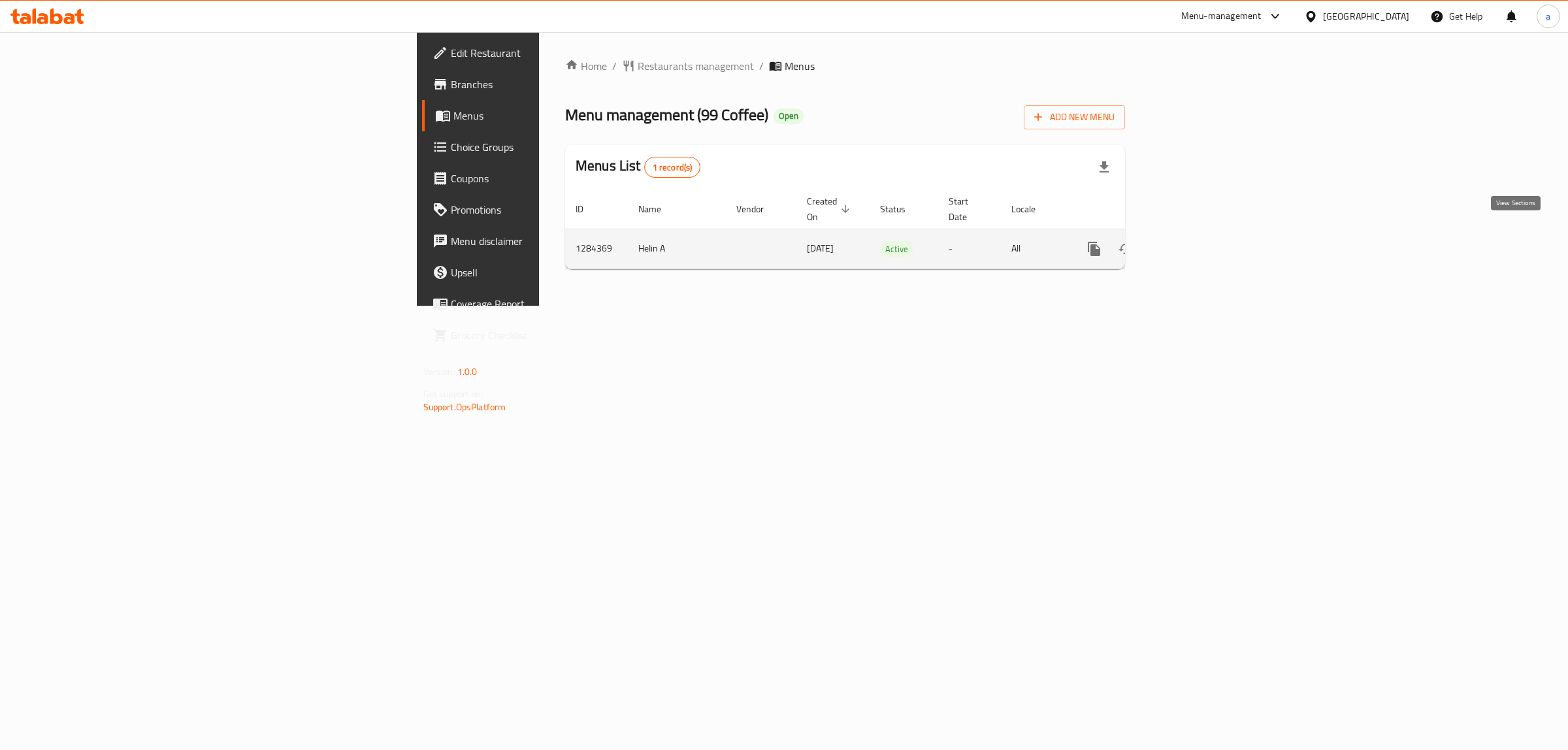
click at [1196, 241] on icon "enhanced table" at bounding box center [1188, 248] width 16 height 16
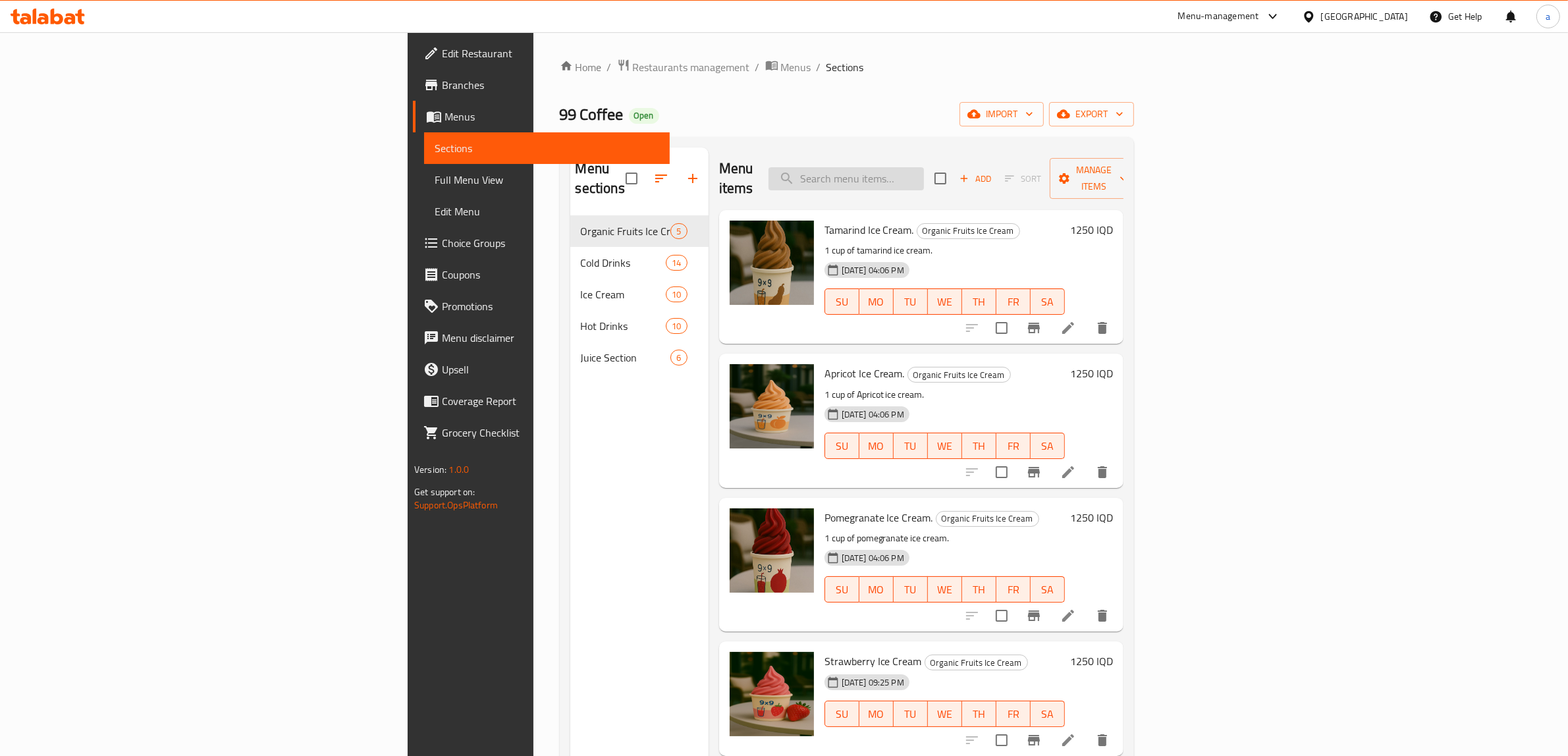
click at [923, 172] on input "search" at bounding box center [846, 179] width 156 height 23
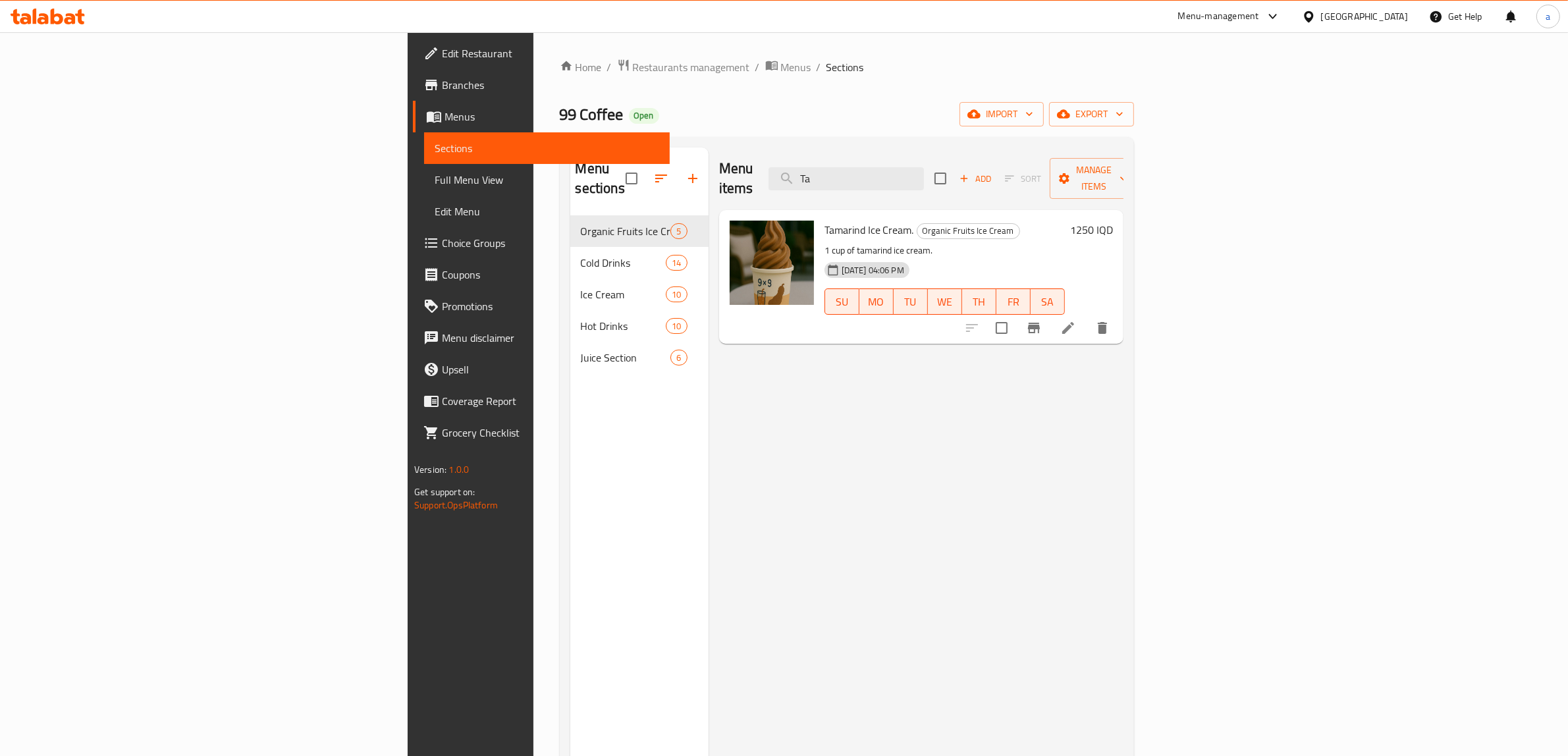
type input "T"
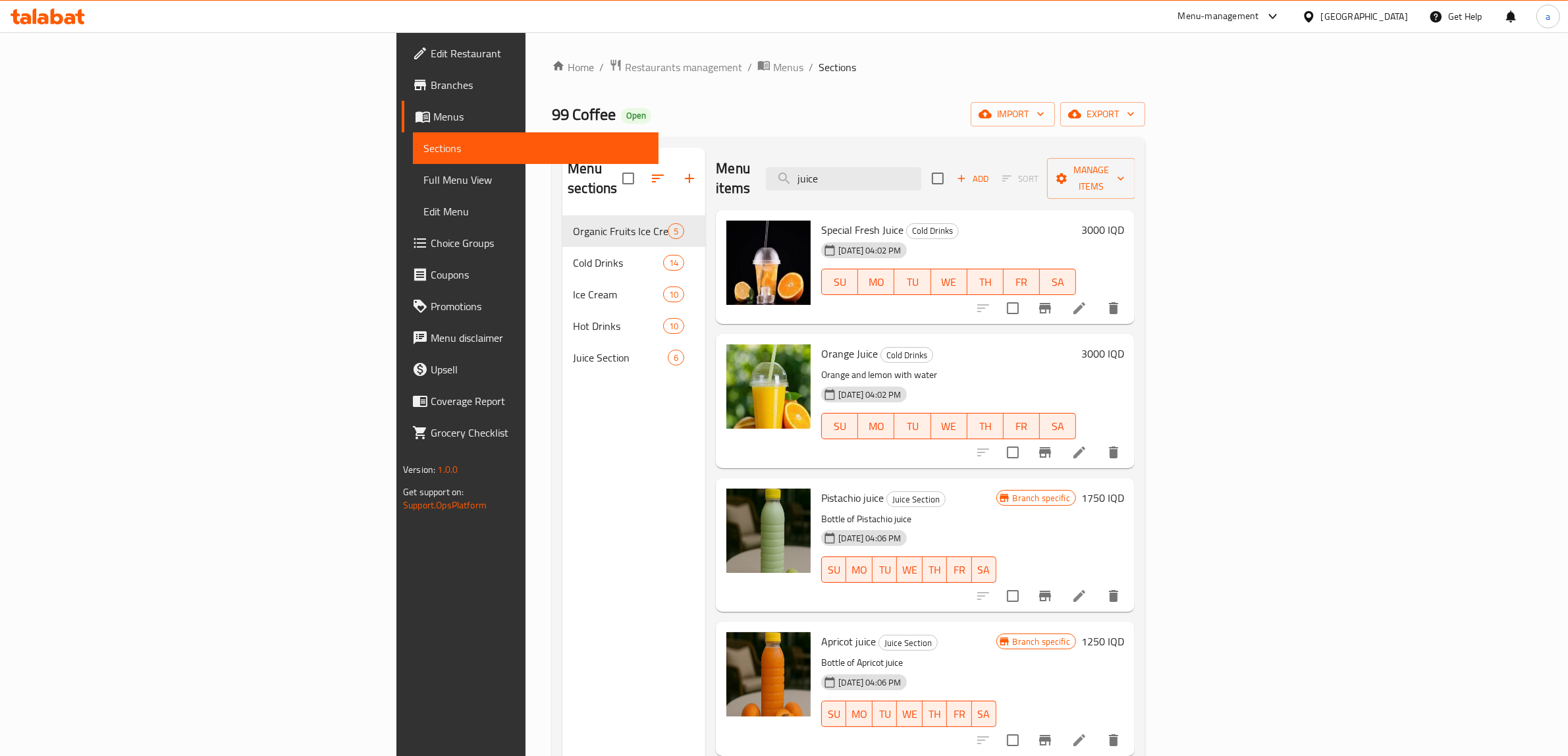
type input "juice"
click at [562, 405] on div "Menu sections Organic Fruits Ice Cream 5 Cold Drinks 14 Ice Cream 10 Hot Drinks…" at bounding box center [634, 525] width 143 height 756
click at [781, 172] on div "Menu items juice Add Sort Manage items" at bounding box center [924, 178] width 418 height 62
click at [990, 175] on span "Add" at bounding box center [972, 179] width 36 height 15
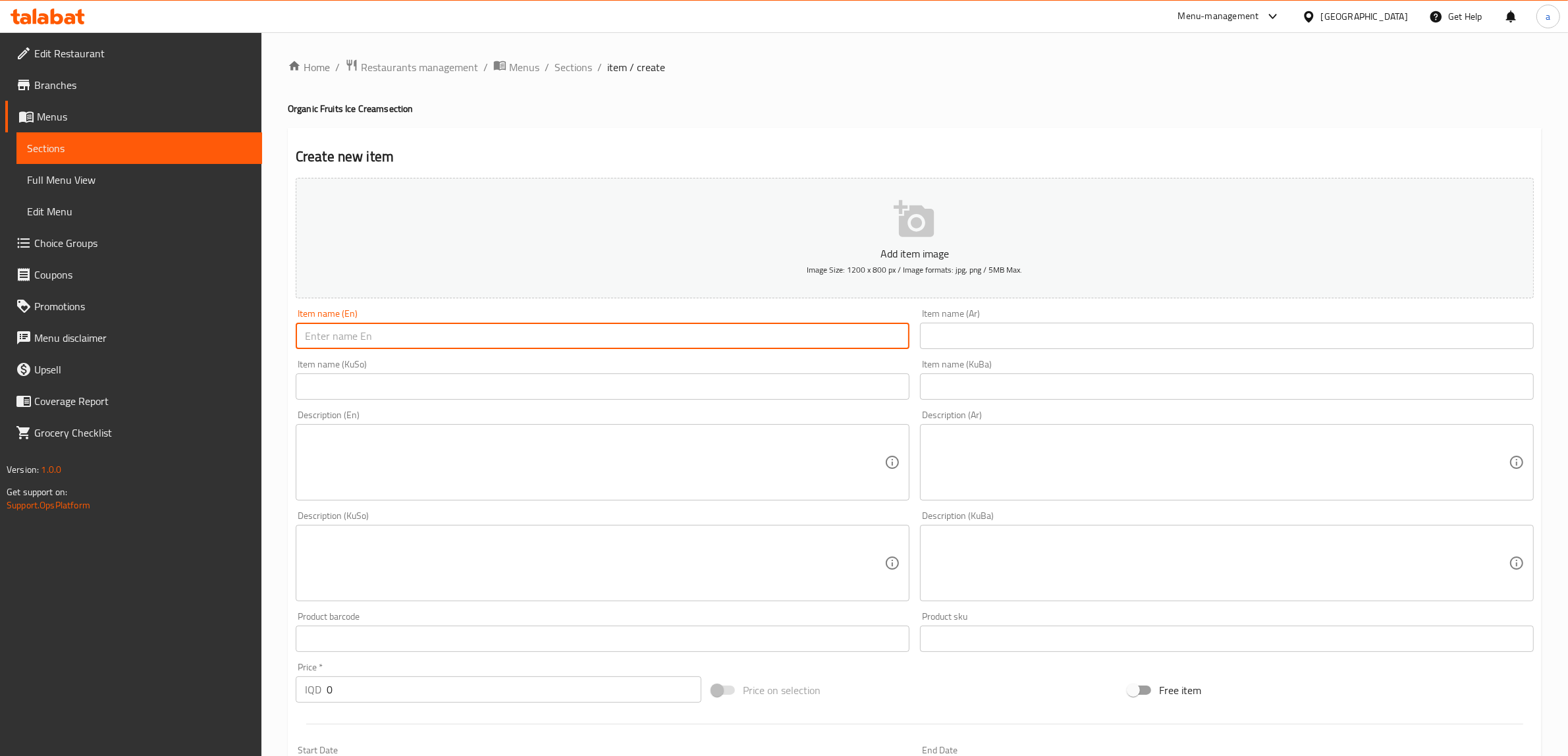
click at [494, 328] on input "text" at bounding box center [602, 336] width 614 height 27
paste input "Tamarind Juice"
type input "Tamarind Juice"
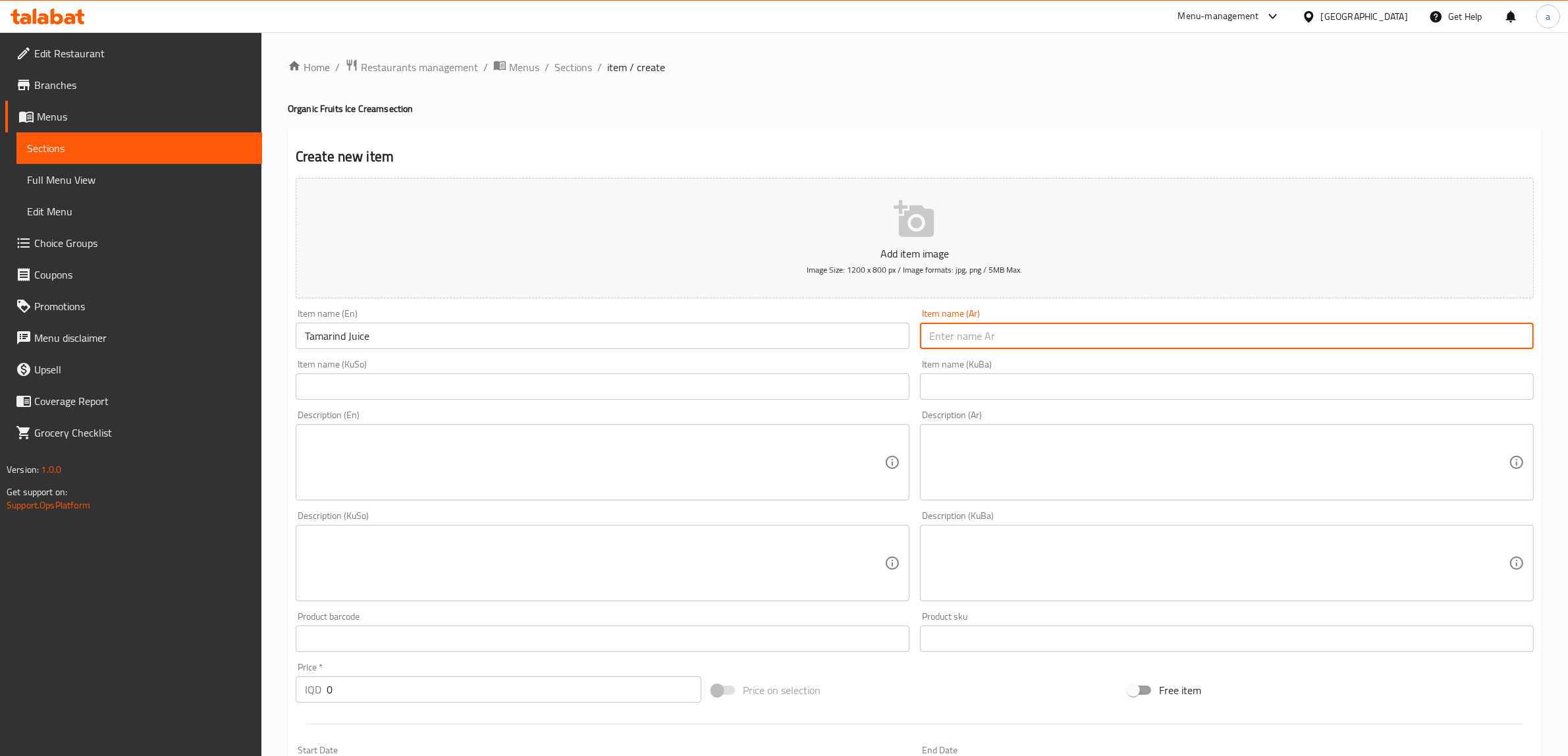
click at [1007, 341] on input "text" at bounding box center [1227, 336] width 614 height 27
paste input "عصير تمر هندي"
type input "عصير تمر هندي"
click at [557, 393] on input "text" at bounding box center [602, 387] width 614 height 27
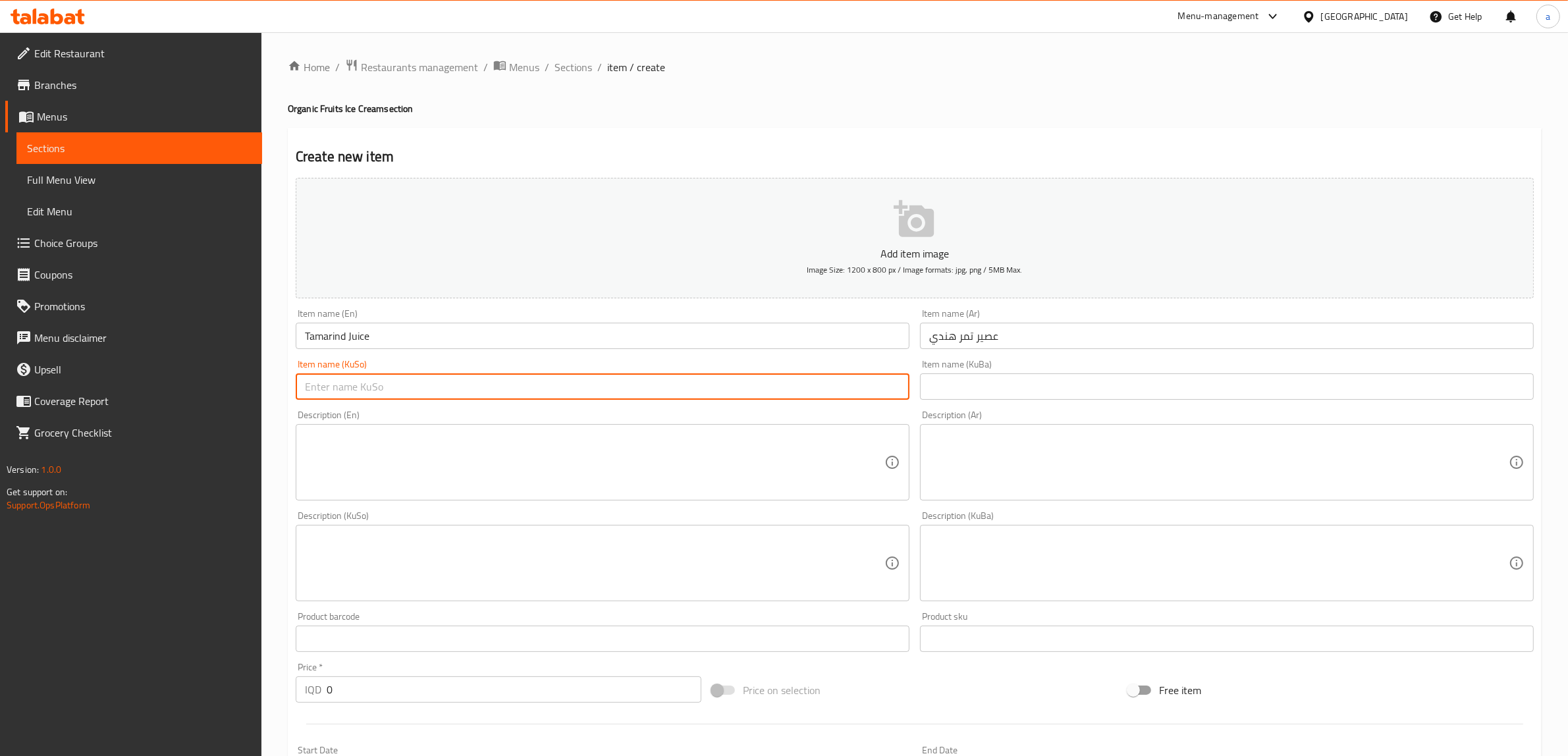
paste input "شەربەتی تەمەر هندی"
type input "شەربەتی تەمەر هندی"
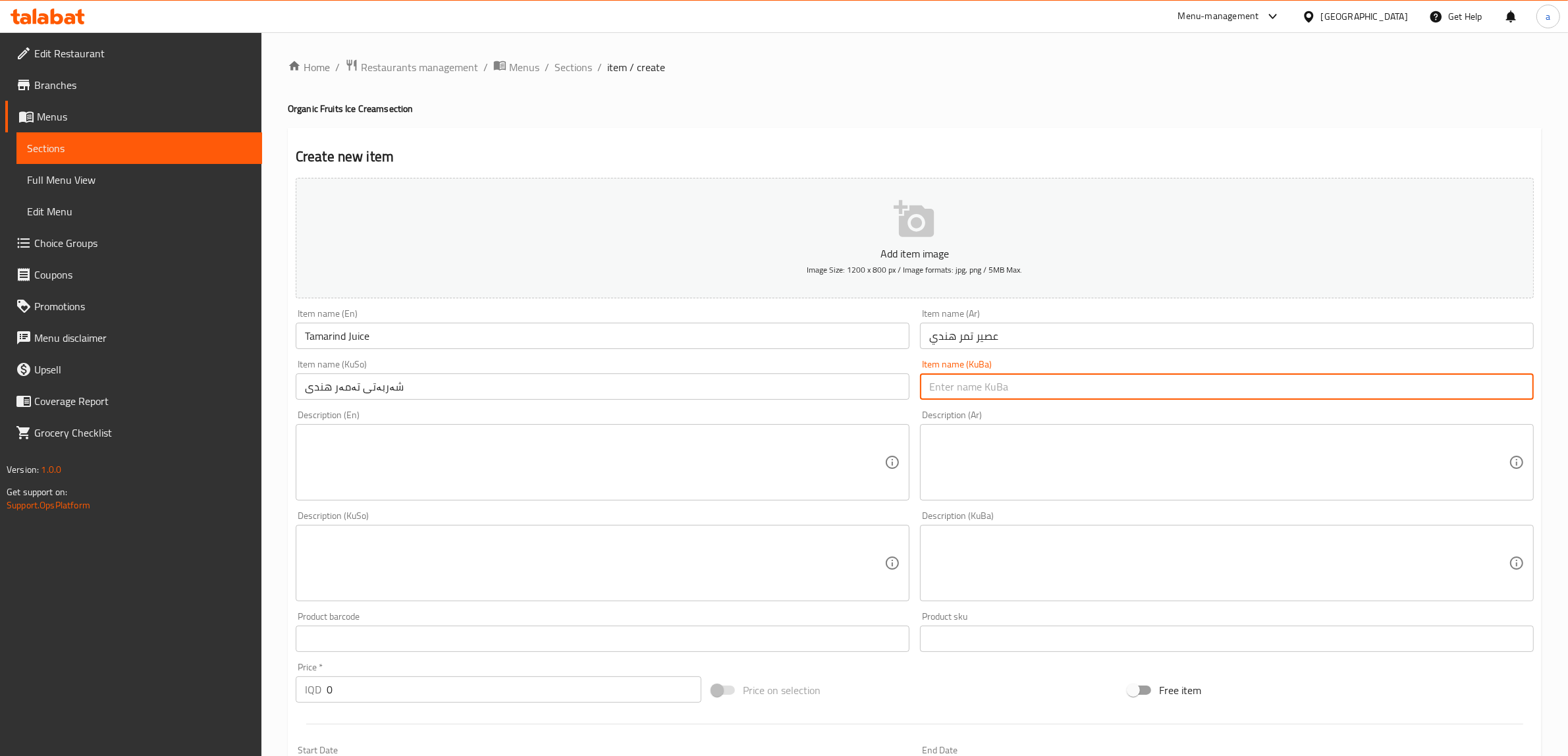
click at [1001, 396] on input "text" at bounding box center [1227, 387] width 614 height 27
paste input "شەربەتی تەمەر هندی"
type input "شەربەتی تەمەر هندی"
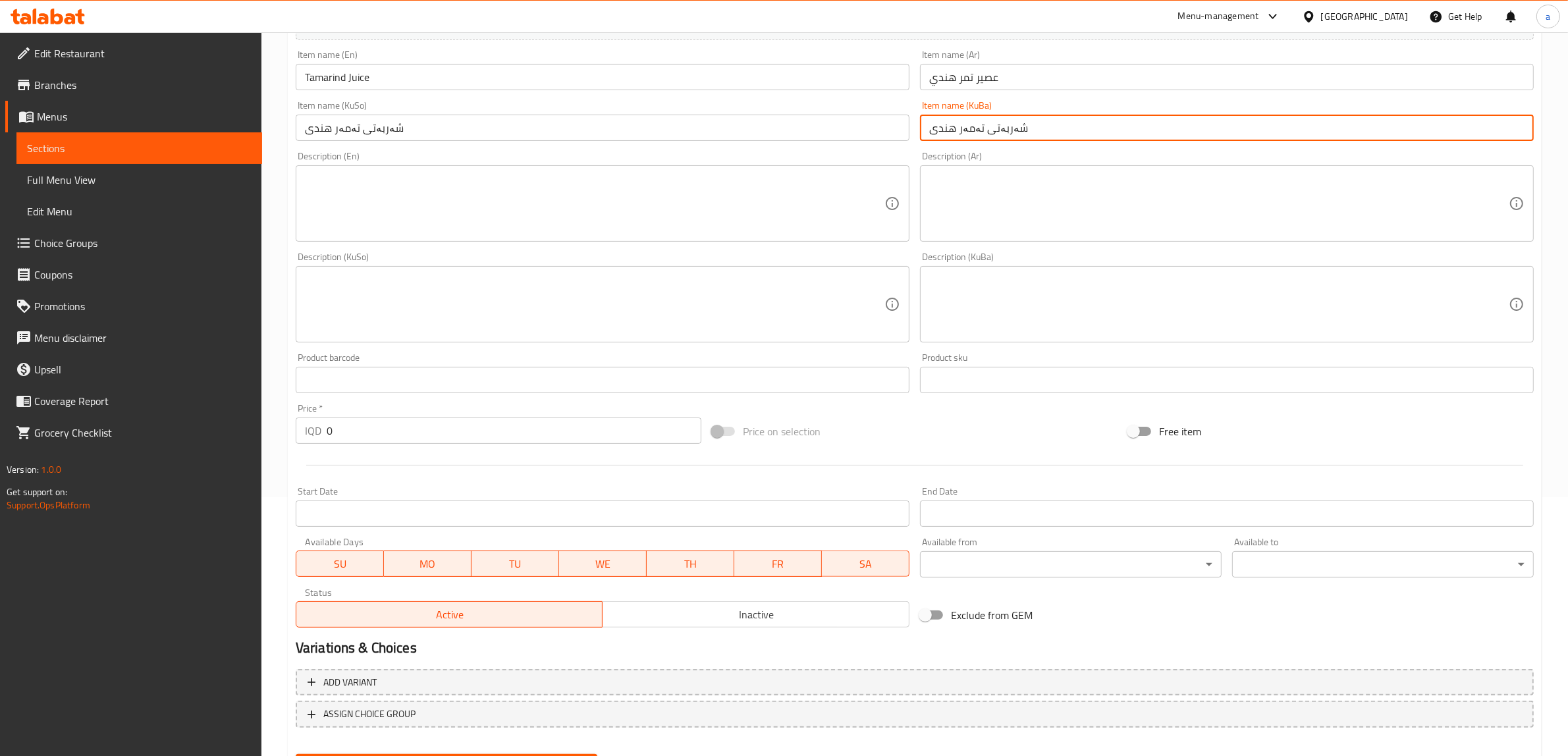
scroll to position [324, 0]
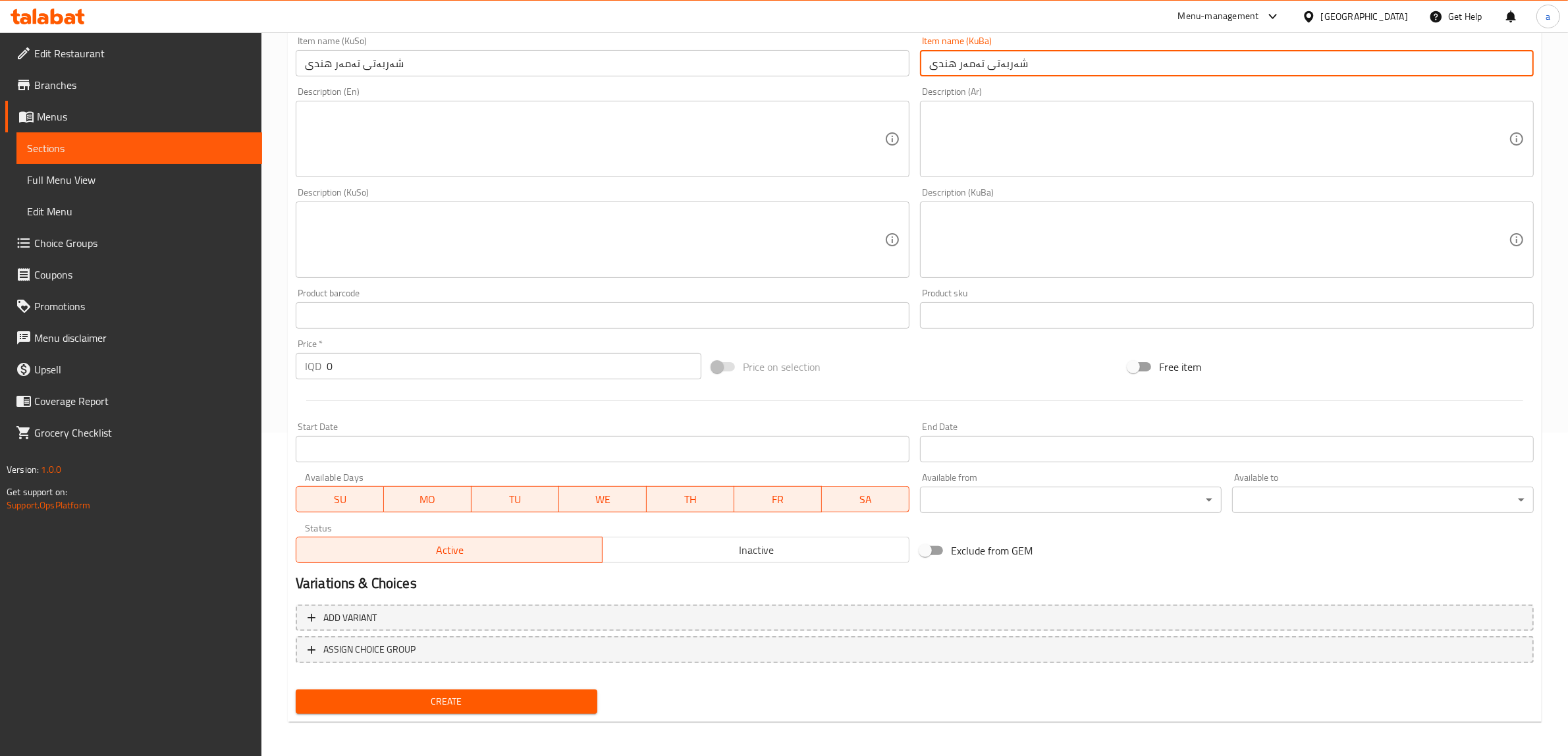
click at [334, 363] on input "0" at bounding box center [514, 366] width 374 height 27
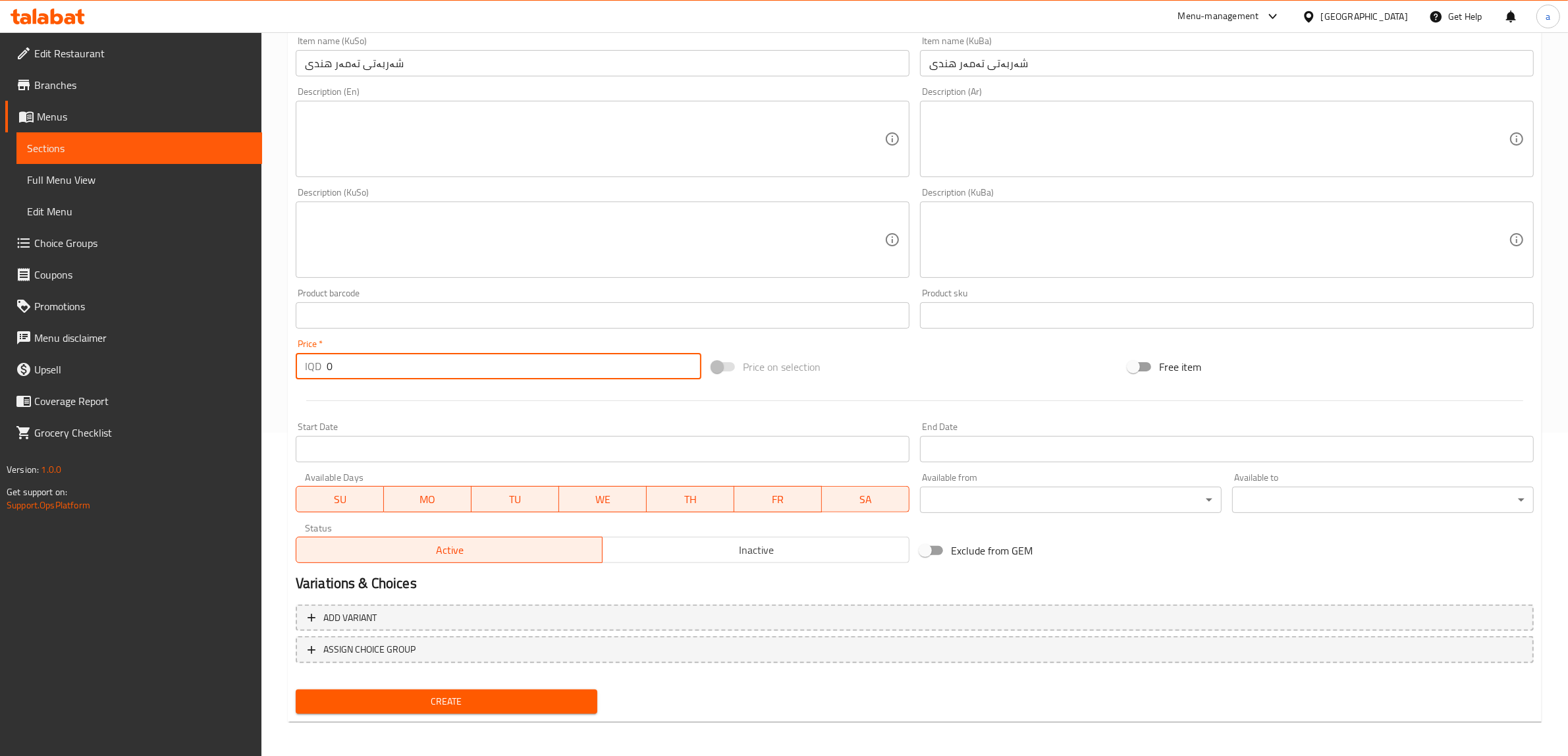
click at [334, 363] on input "0" at bounding box center [514, 366] width 374 height 27
paste input "125"
type input "1250"
click at [462, 689] on button "Create" at bounding box center [446, 701] width 302 height 24
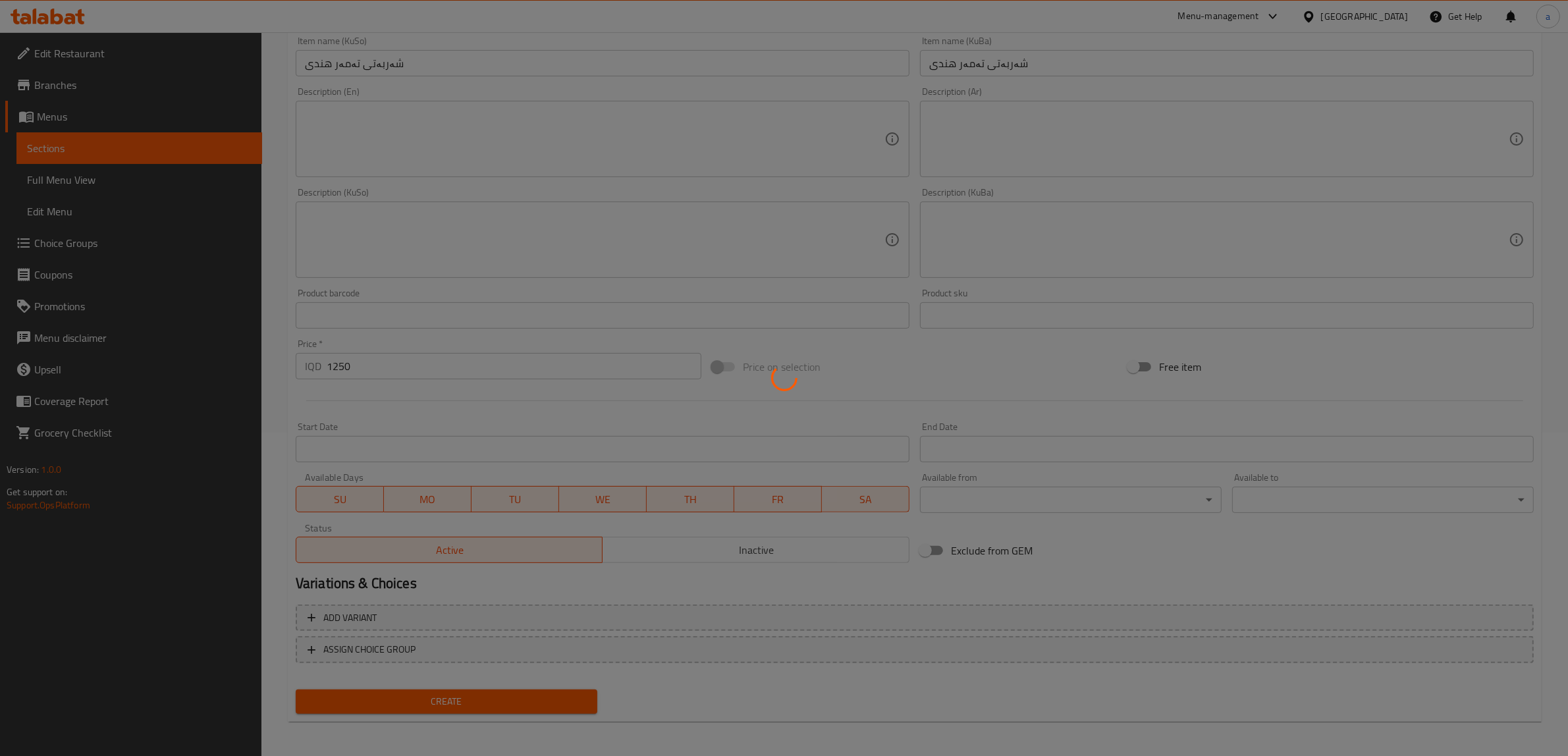
type input "0"
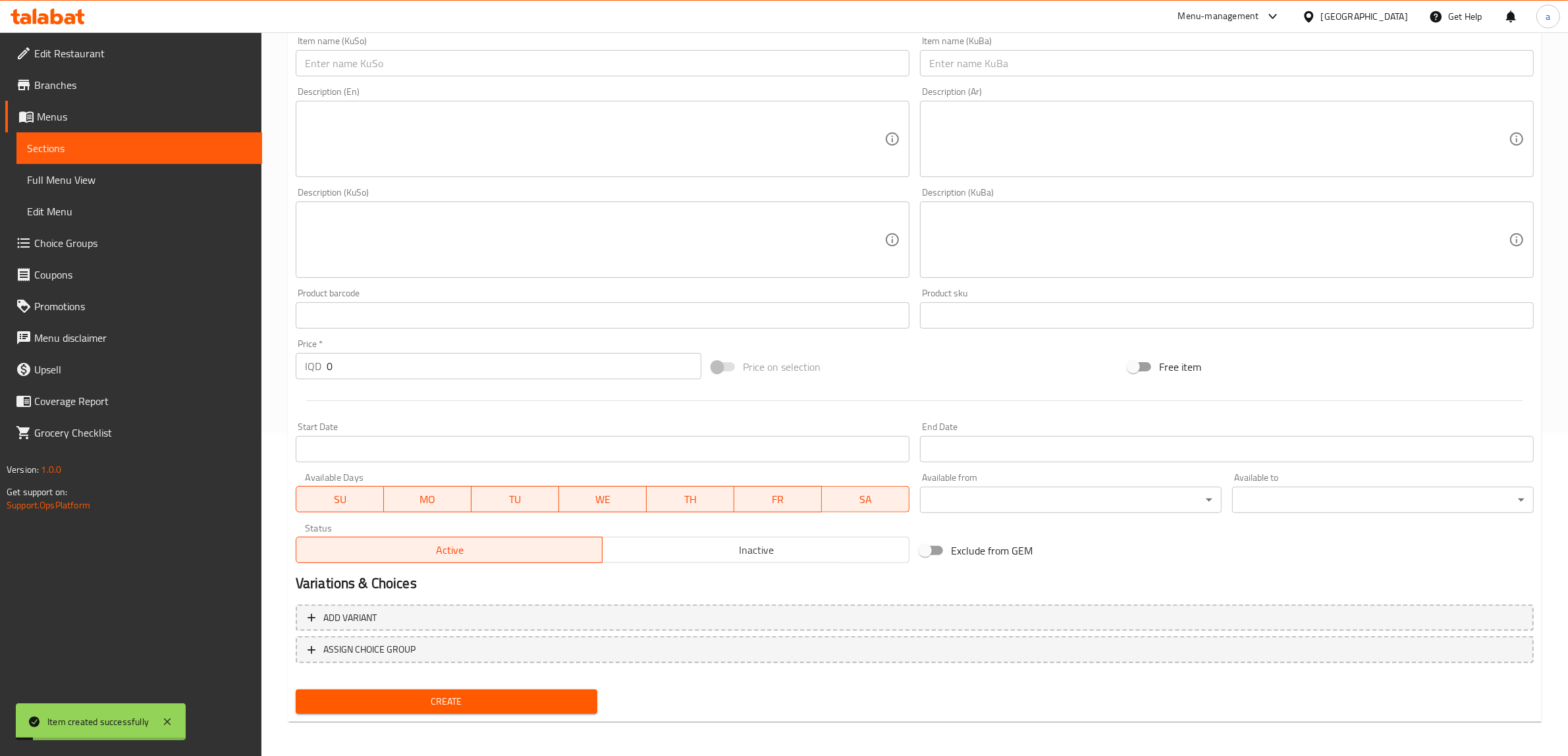
scroll to position [0, 0]
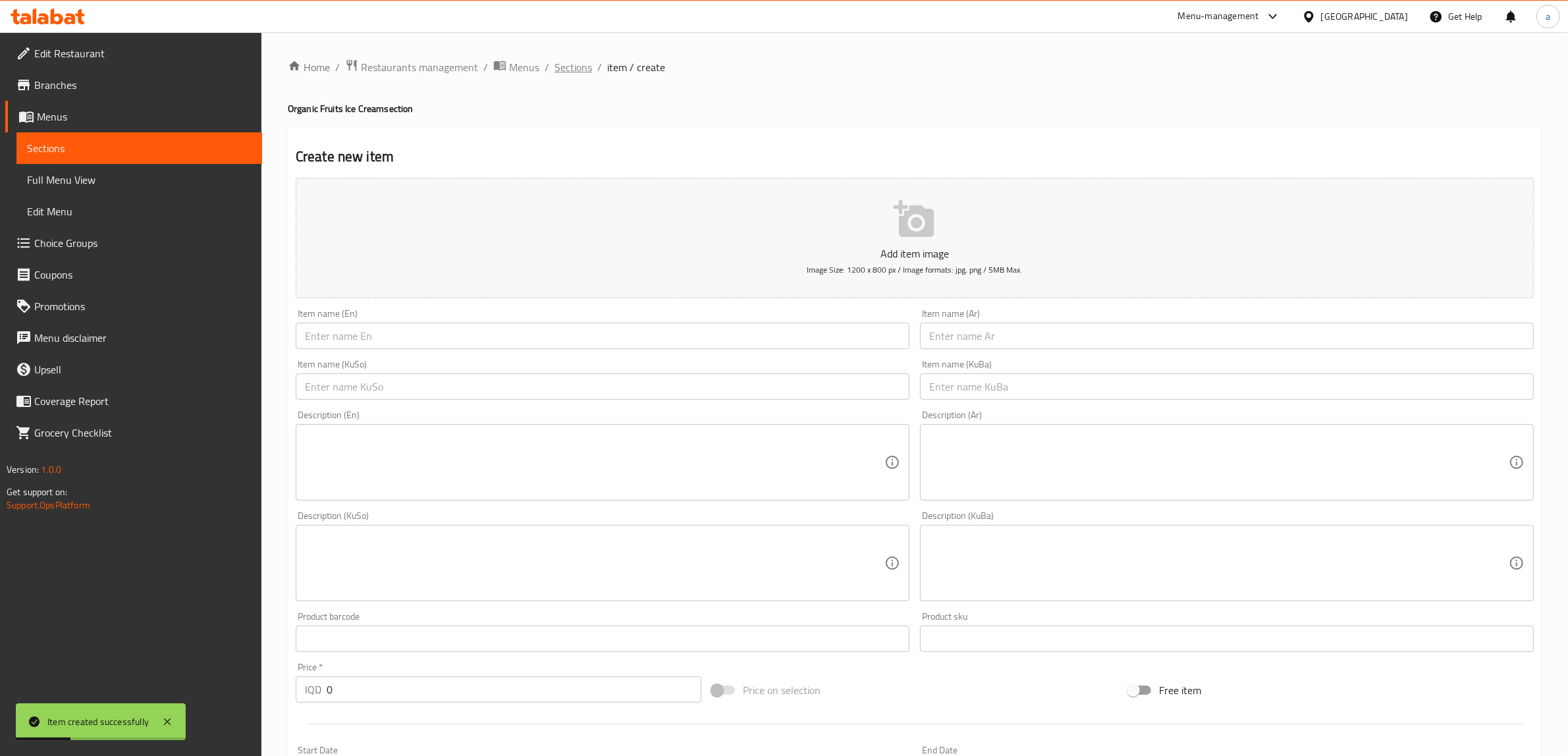
click at [561, 59] on span "Sections" at bounding box center [572, 67] width 37 height 16
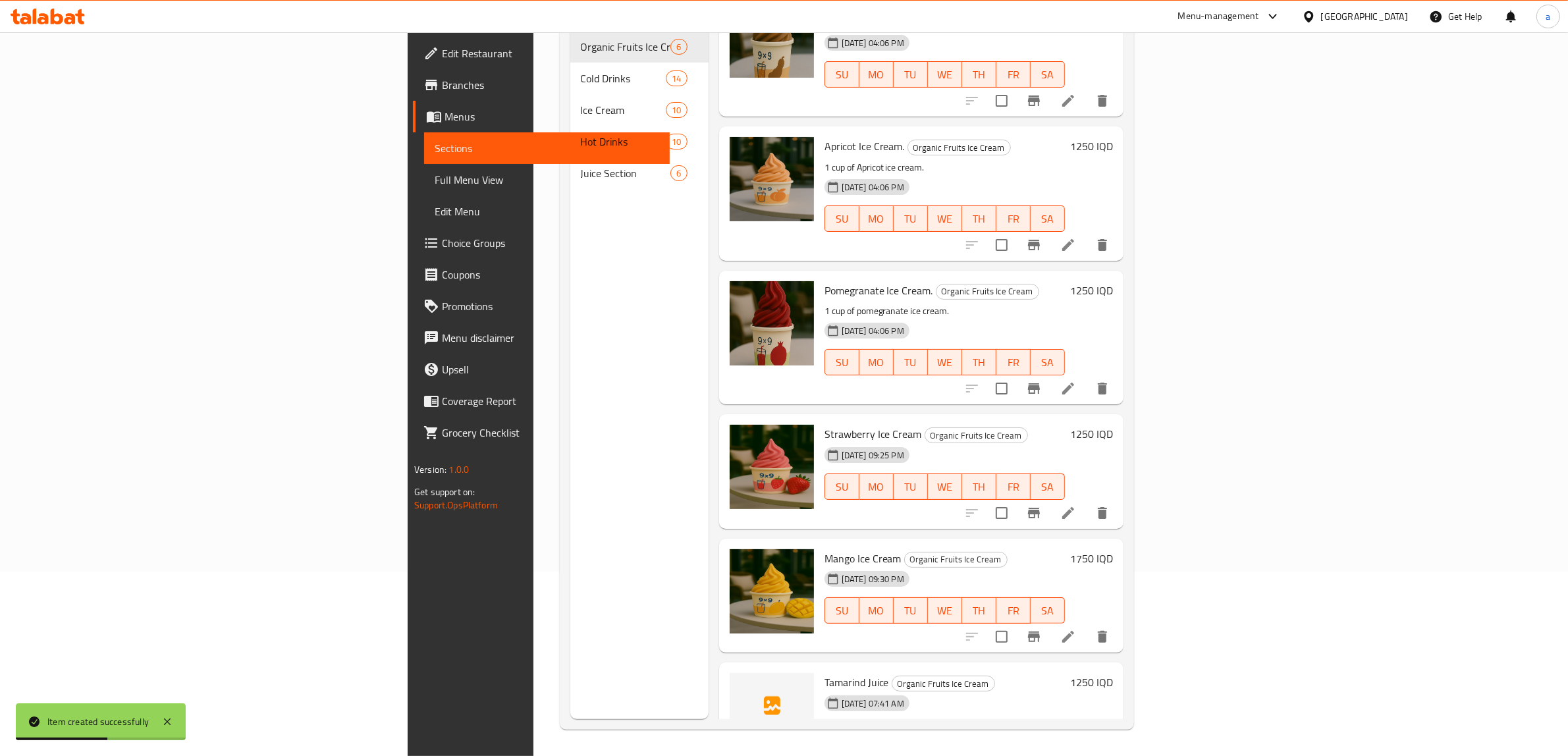
scroll to position [80, 0]
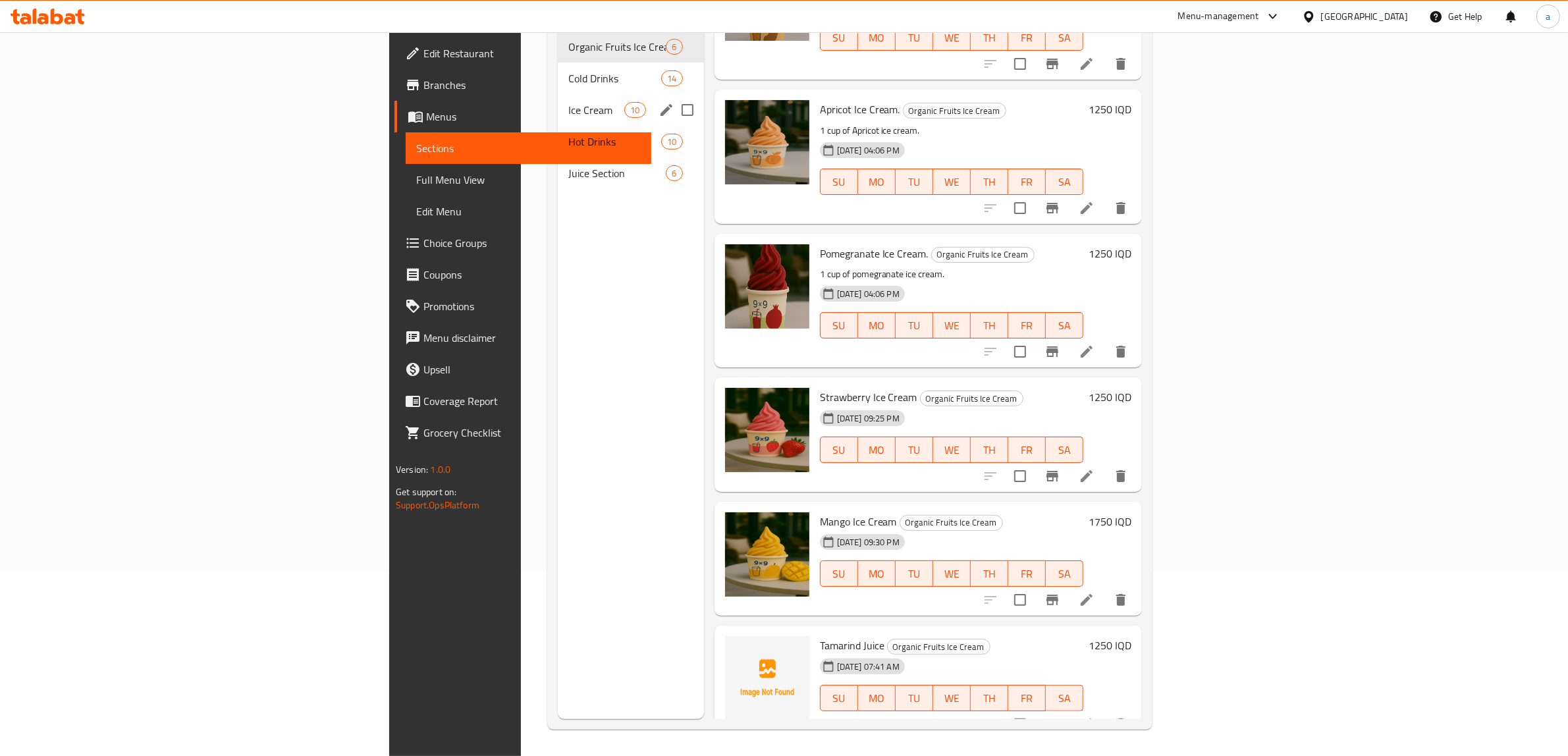
click at [557, 94] on div "Ice Cream 10" at bounding box center [631, 110] width 146 height 32
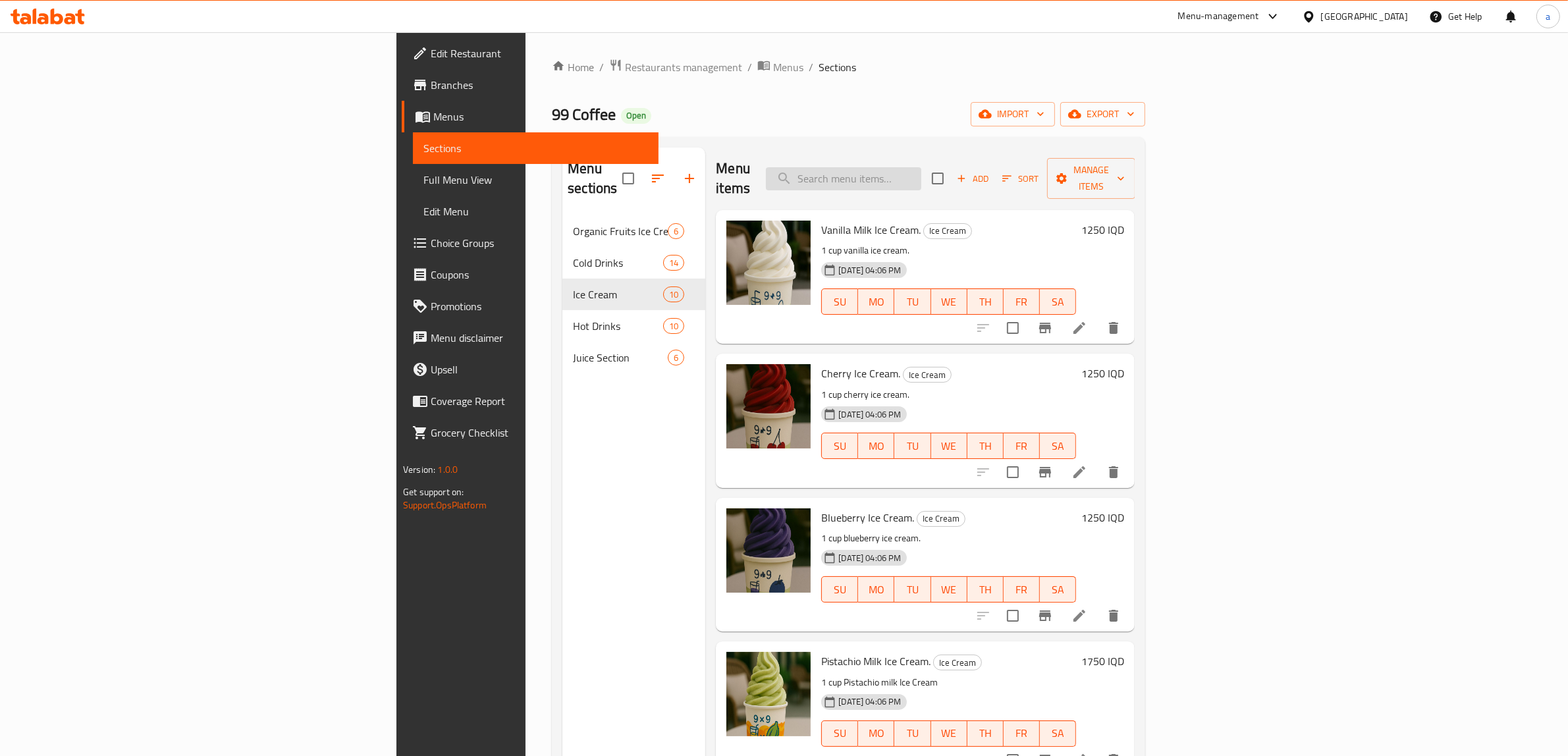
click at [921, 167] on input "search" at bounding box center [843, 179] width 156 height 23
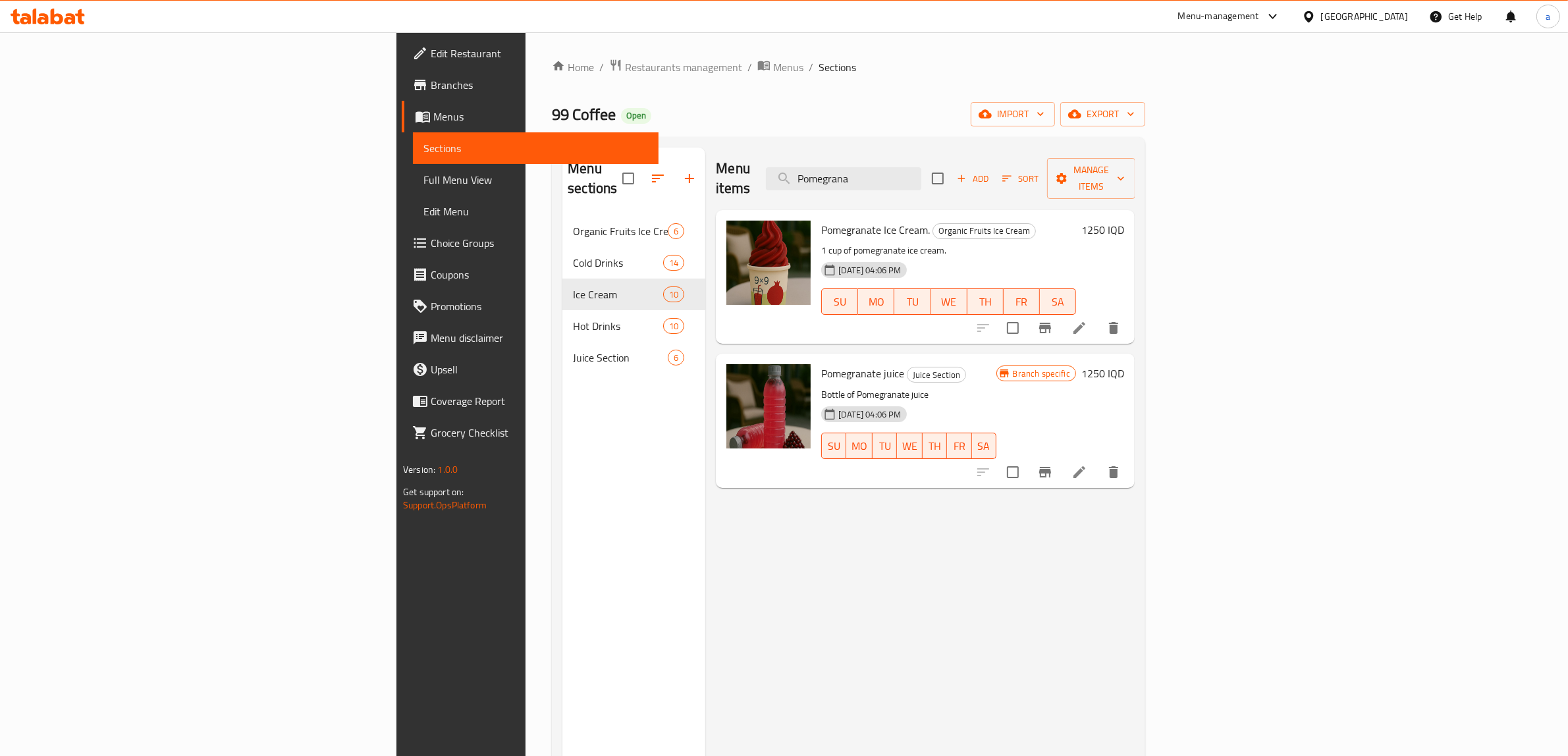
type input "Pomegrana"
click at [423, 175] on span "Full Menu View" at bounding box center [536, 180] width 225 height 16
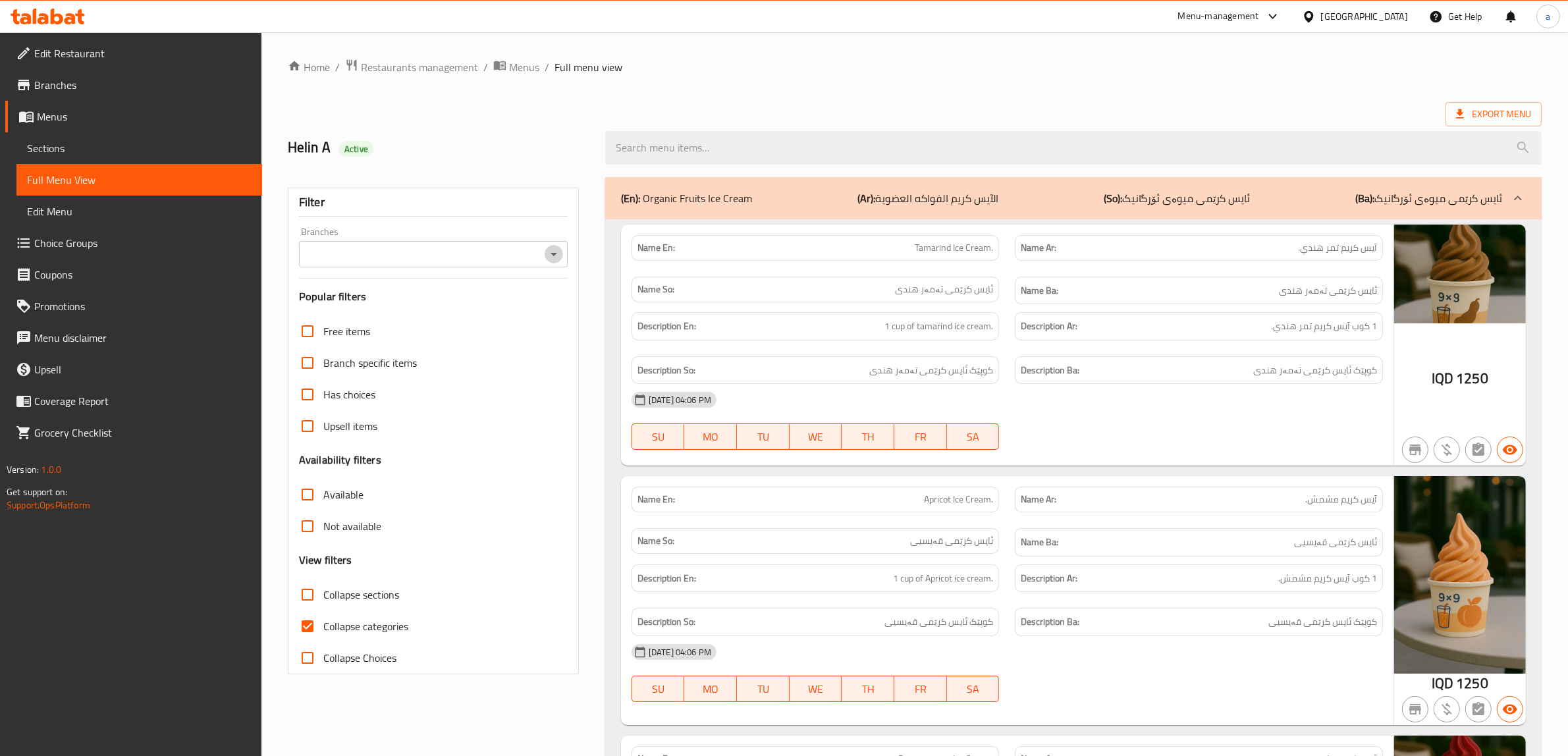
click at [552, 257] on icon "Open" at bounding box center [553, 254] width 16 height 16
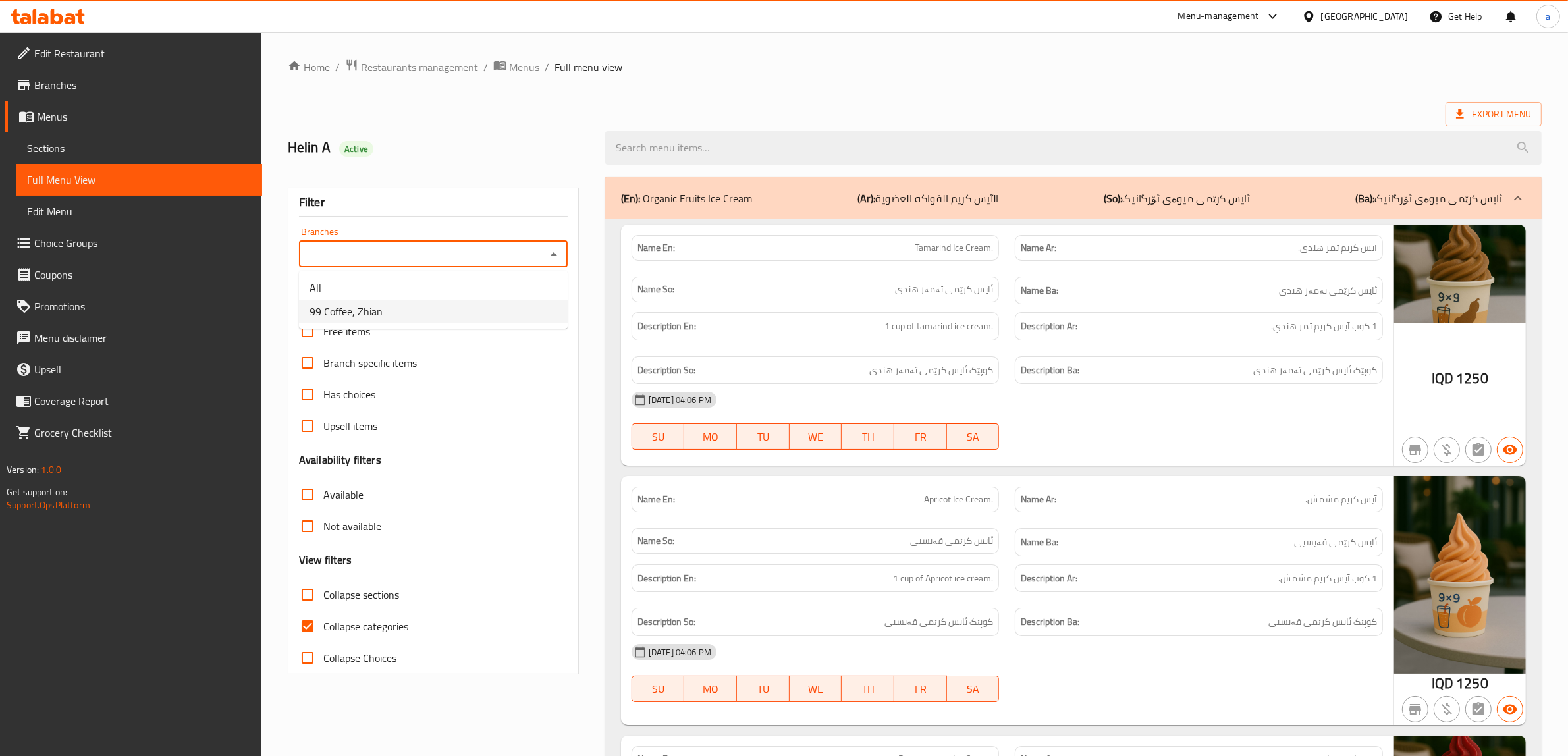
click at [409, 302] on li "99 Coffee, Zhian" at bounding box center [433, 311] width 269 height 23
type input "99 Coffee, Zhian"
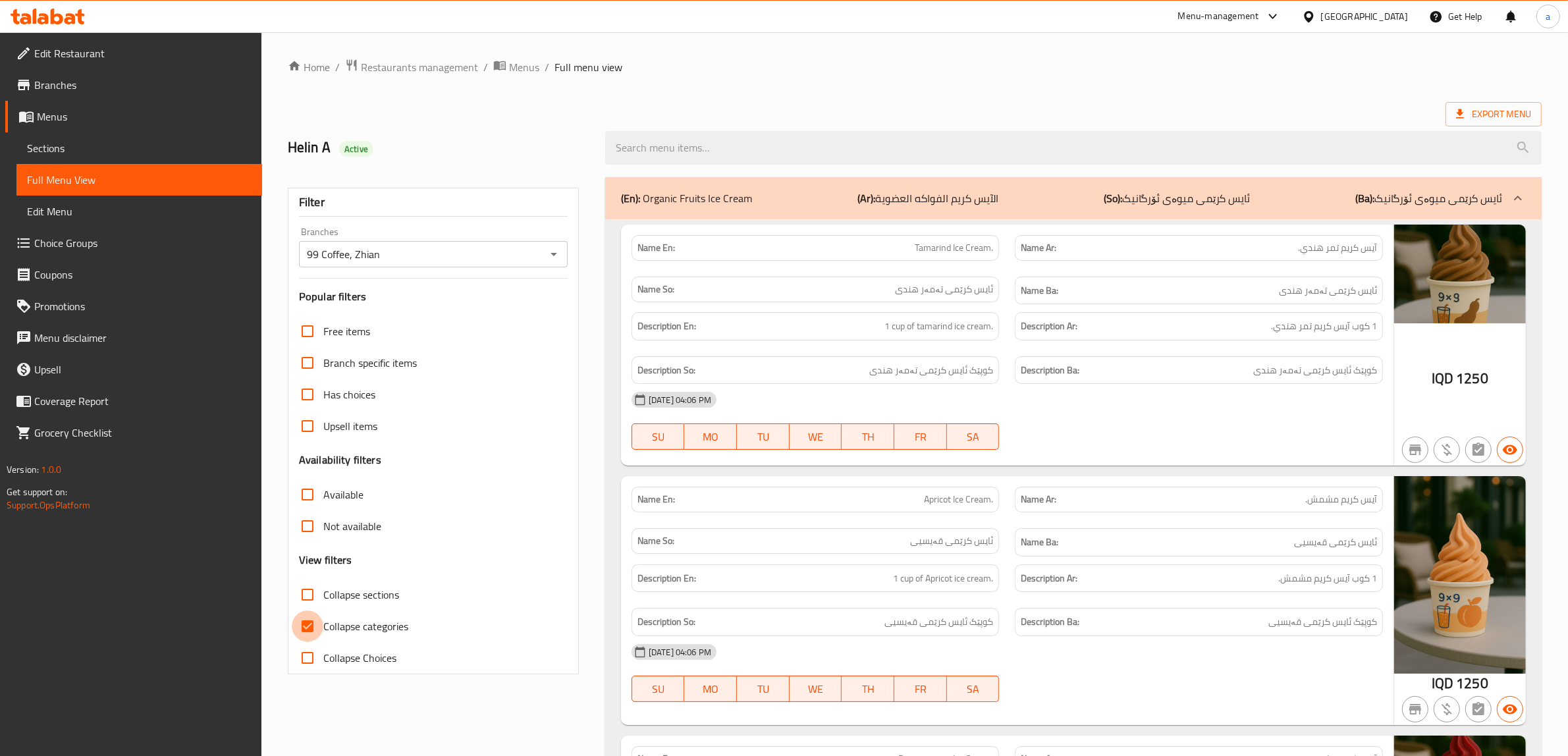
click at [306, 626] on input "Collapse categories" at bounding box center [308, 626] width 32 height 32
checkbox input "false"
click at [304, 586] on input "Collapse sections" at bounding box center [308, 595] width 32 height 32
checkbox input "true"
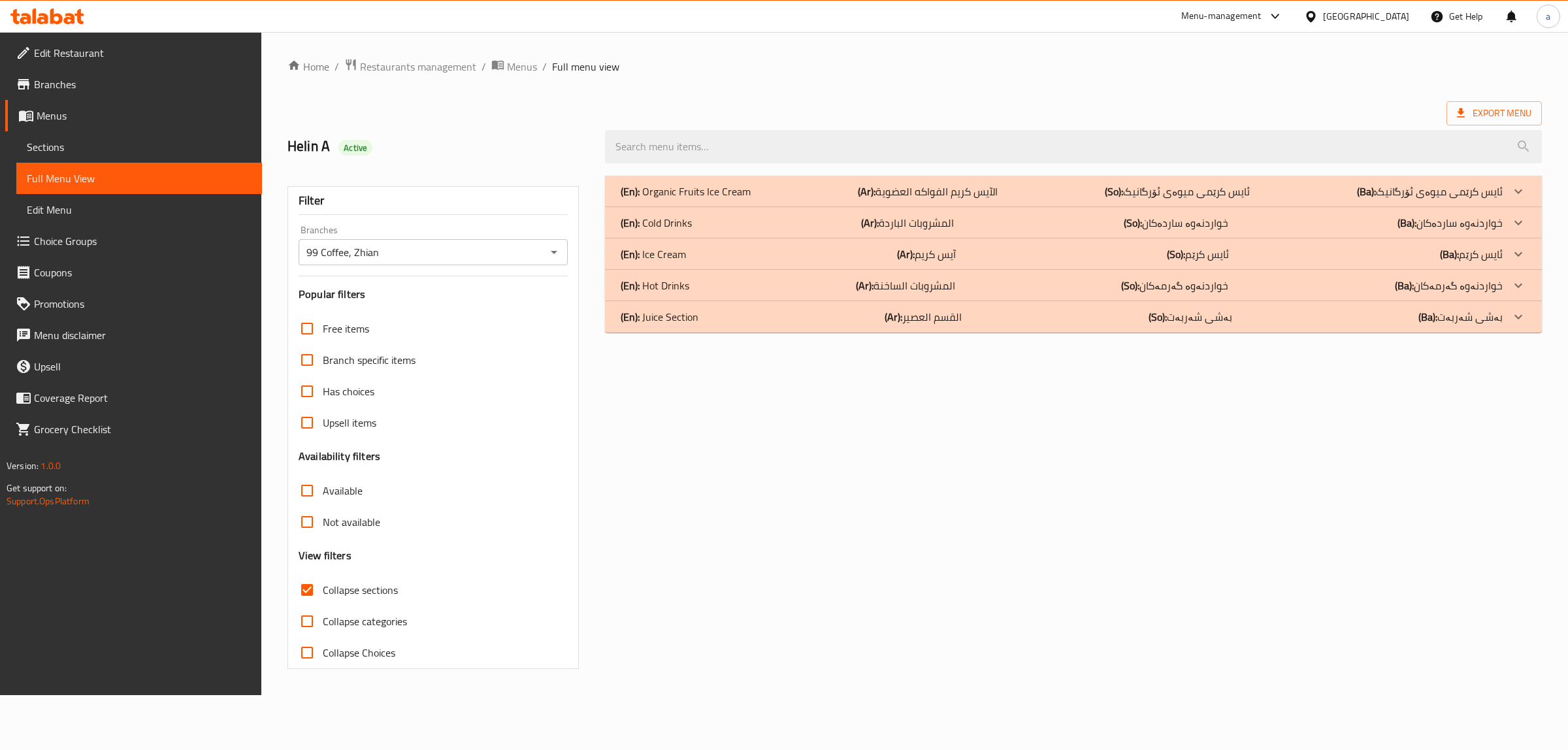
click at [703, 188] on p "(En): Organic Fruits Ice Cream" at bounding box center [686, 191] width 130 height 16
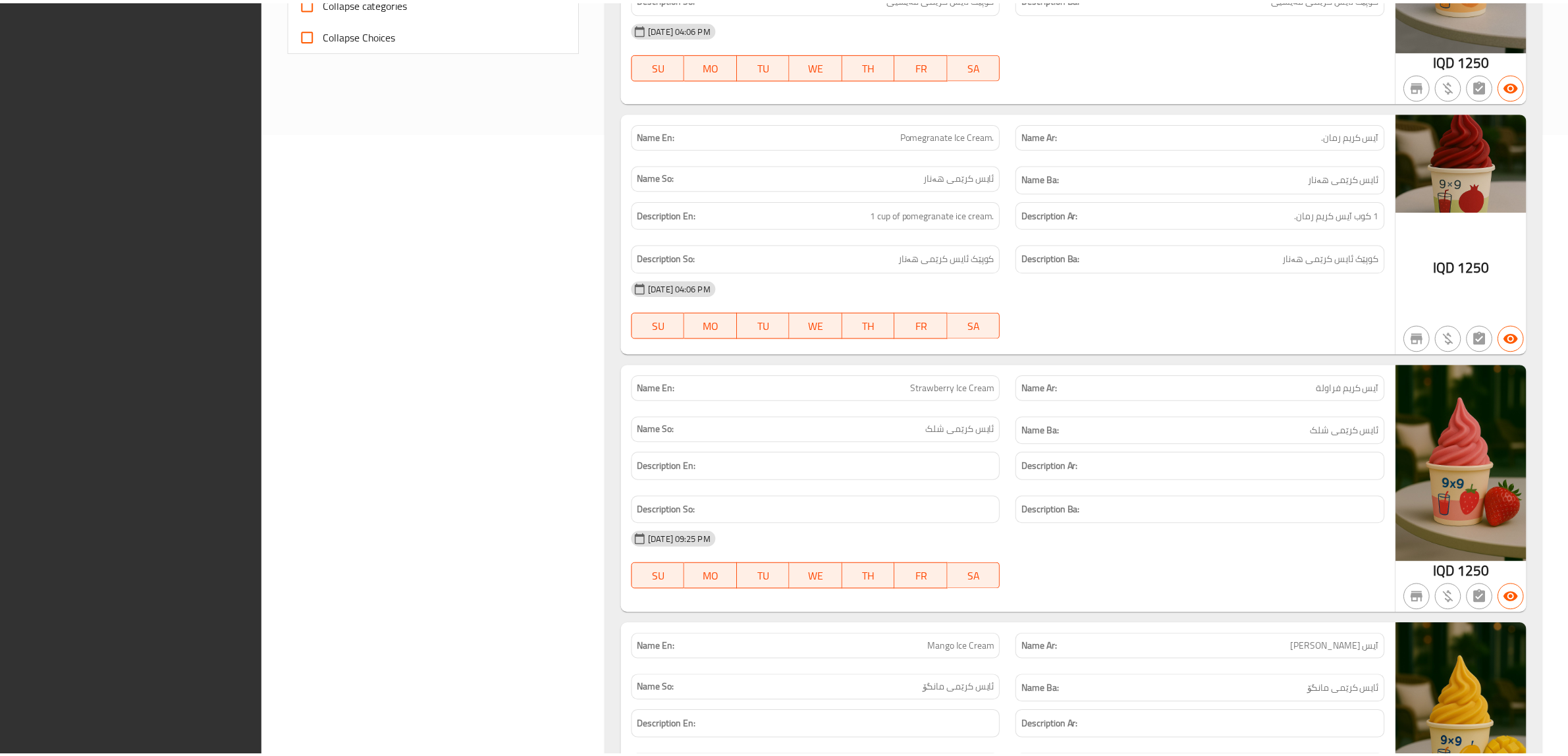
scroll to position [1185, 0]
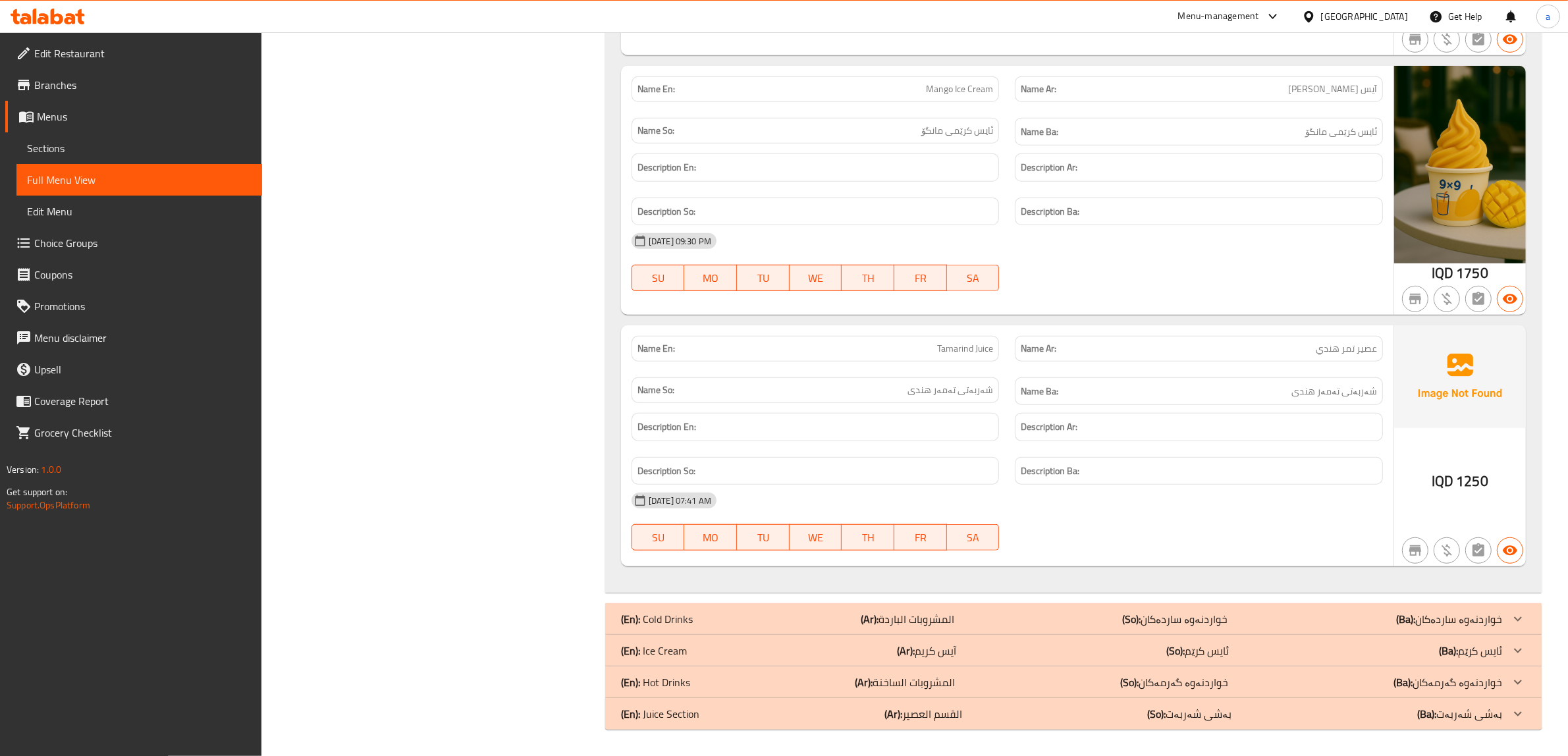
click at [51, 87] on span "Branches" at bounding box center [142, 85] width 217 height 16
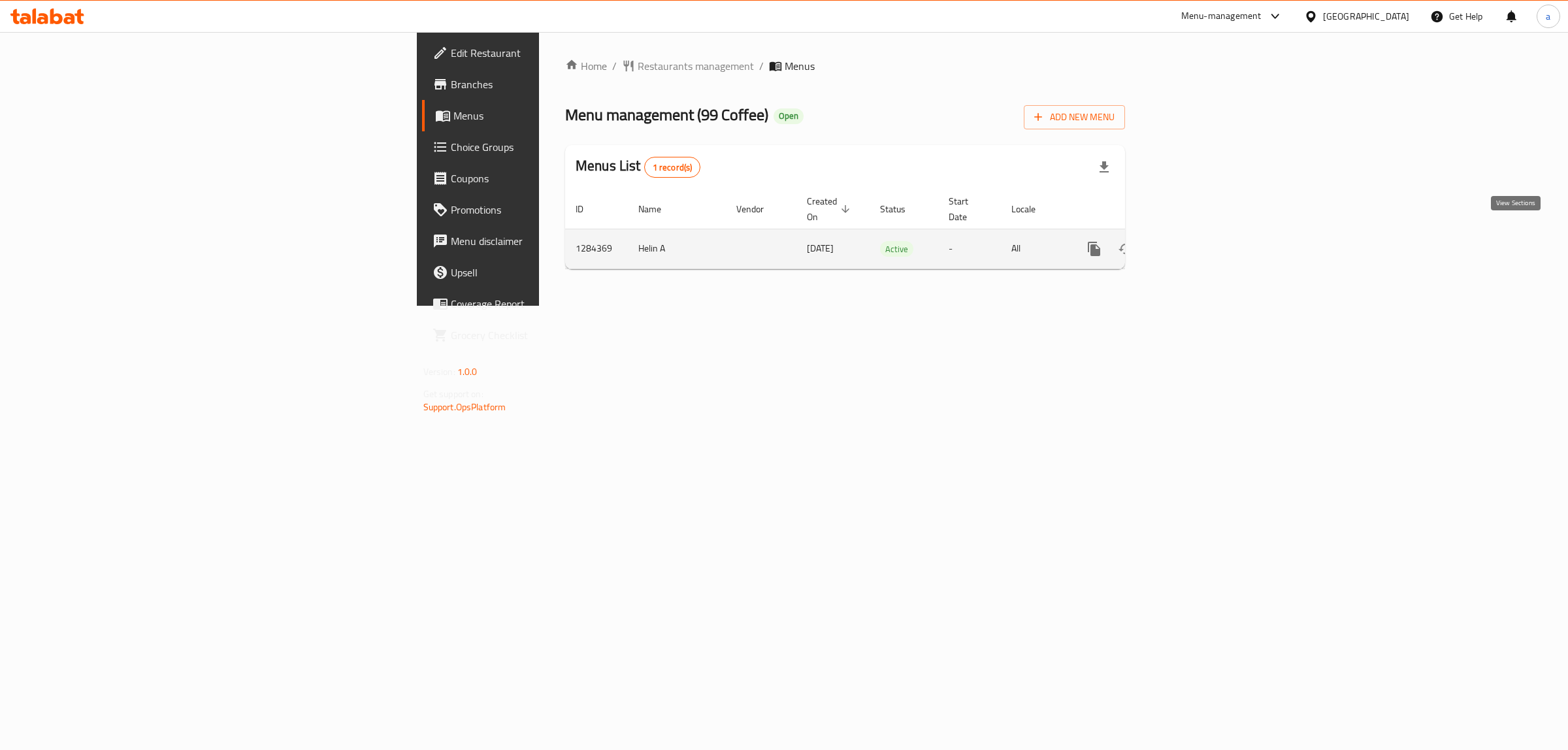
click at [1196, 241] on icon "enhanced table" at bounding box center [1188, 248] width 16 height 16
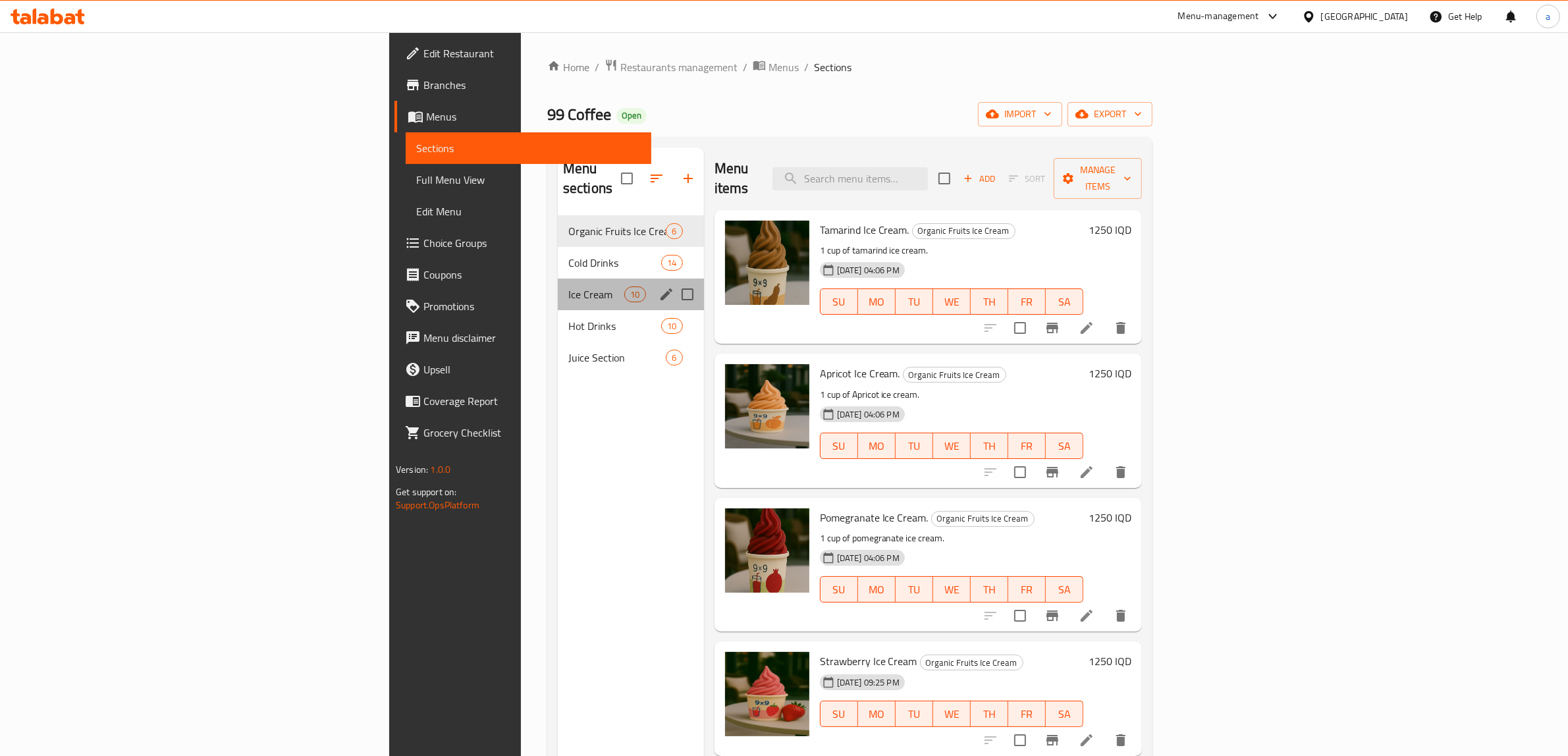
click at [557, 279] on div "Ice Cream 10" at bounding box center [631, 294] width 146 height 32
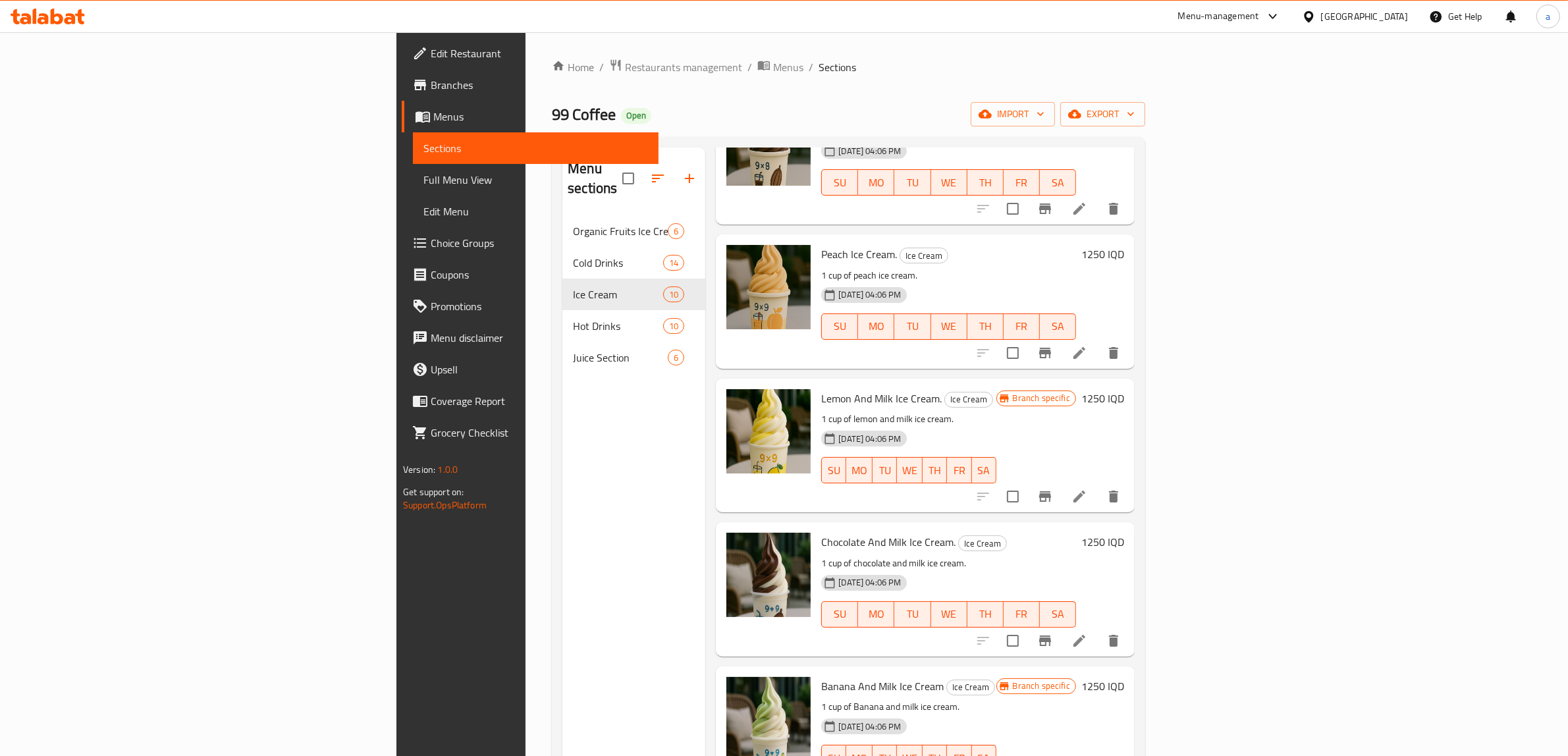
scroll to position [185, 0]
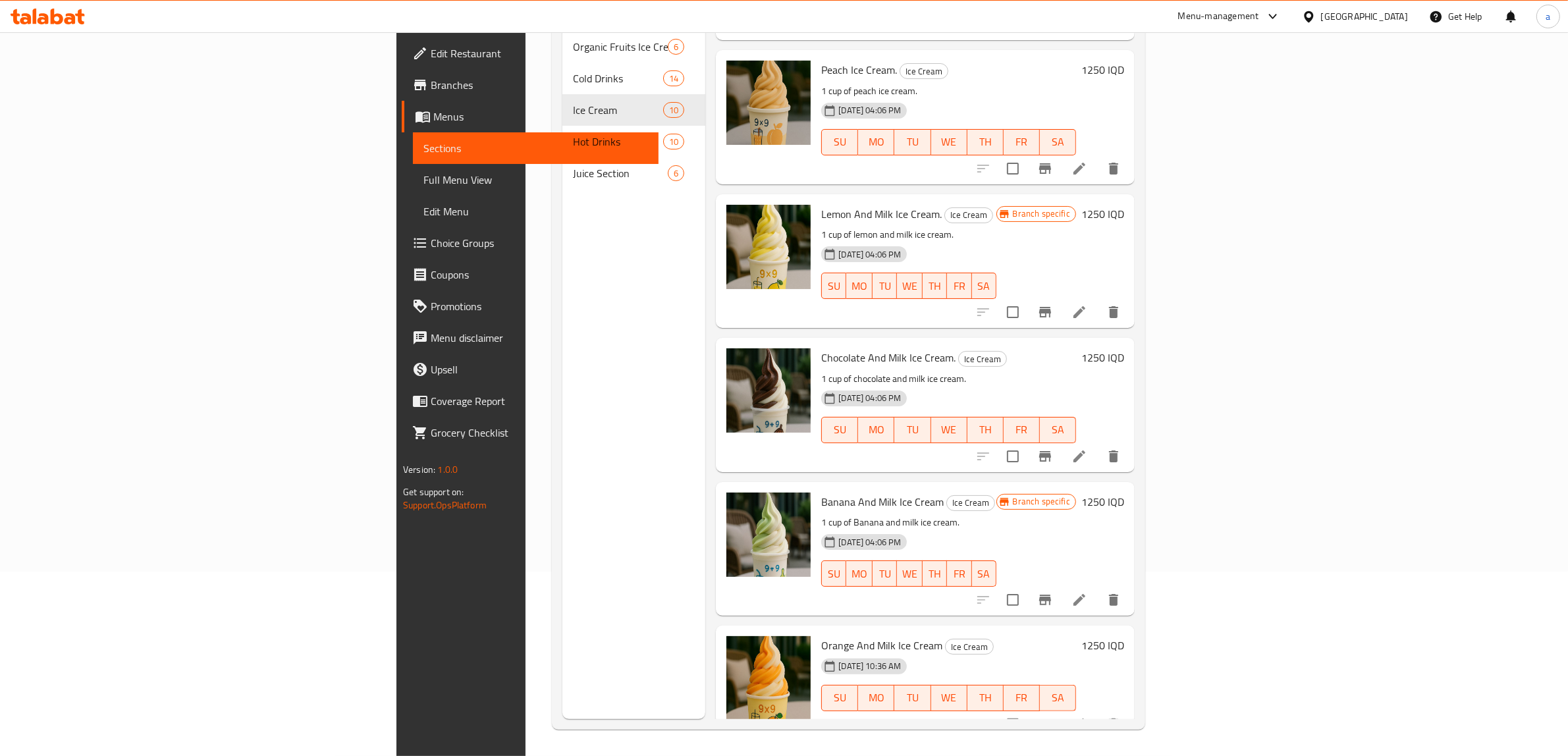
drag, startPoint x: 1569, startPoint y: 422, endPoint x: 1579, endPoint y: 454, distance: 33.5
click at [1568, 454] on html "​ Menu-management Iraq Get Help a Edit Restaurant Branches Menus Sections Full …" at bounding box center [784, 193] width 1568 height 756
click at [562, 482] on div "Menu sections Organic Fruits Ice Cream 6 Cold Drinks 14 Ice Cream 10 Hot Drinks…" at bounding box center [634, 341] width 143 height 756
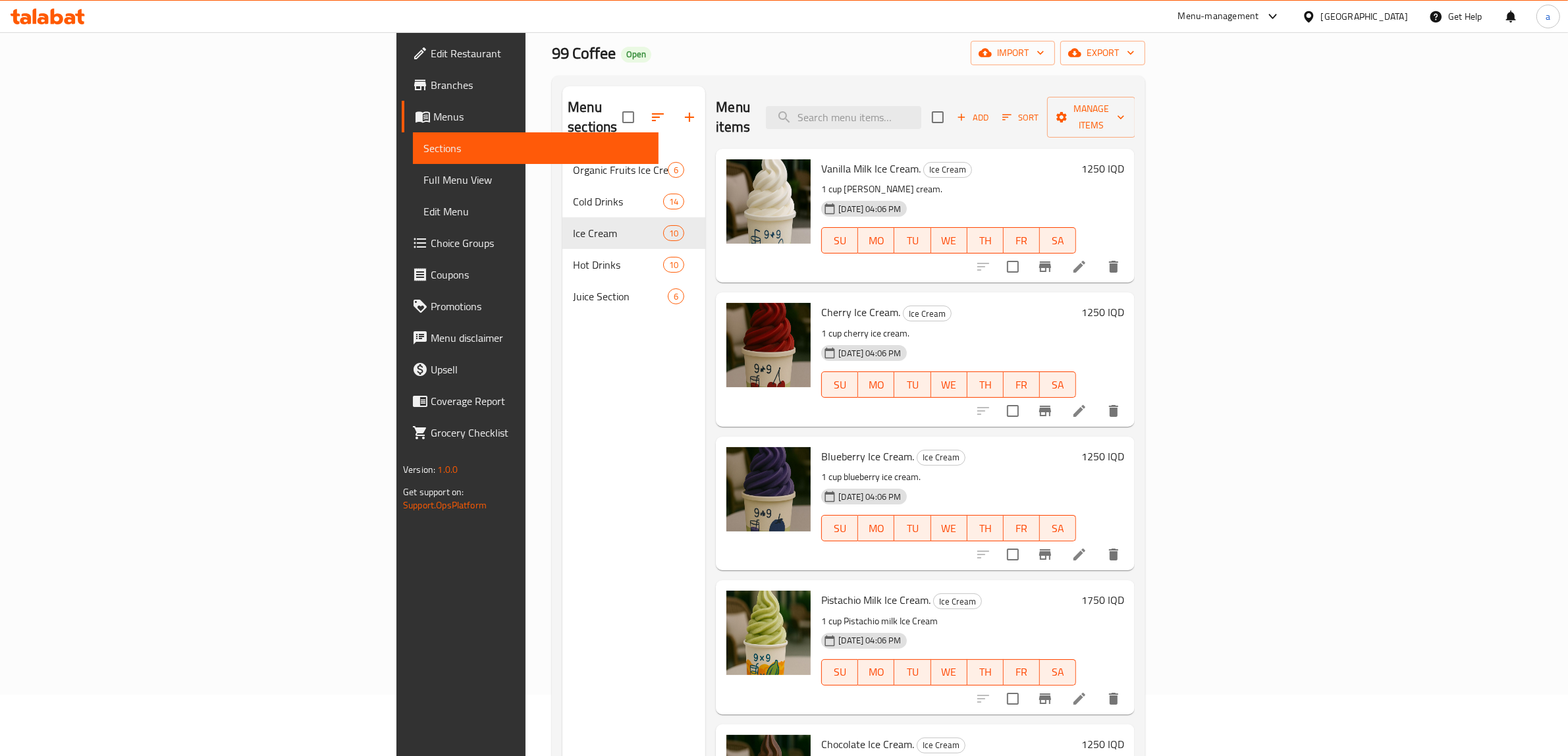
scroll to position [0, 0]
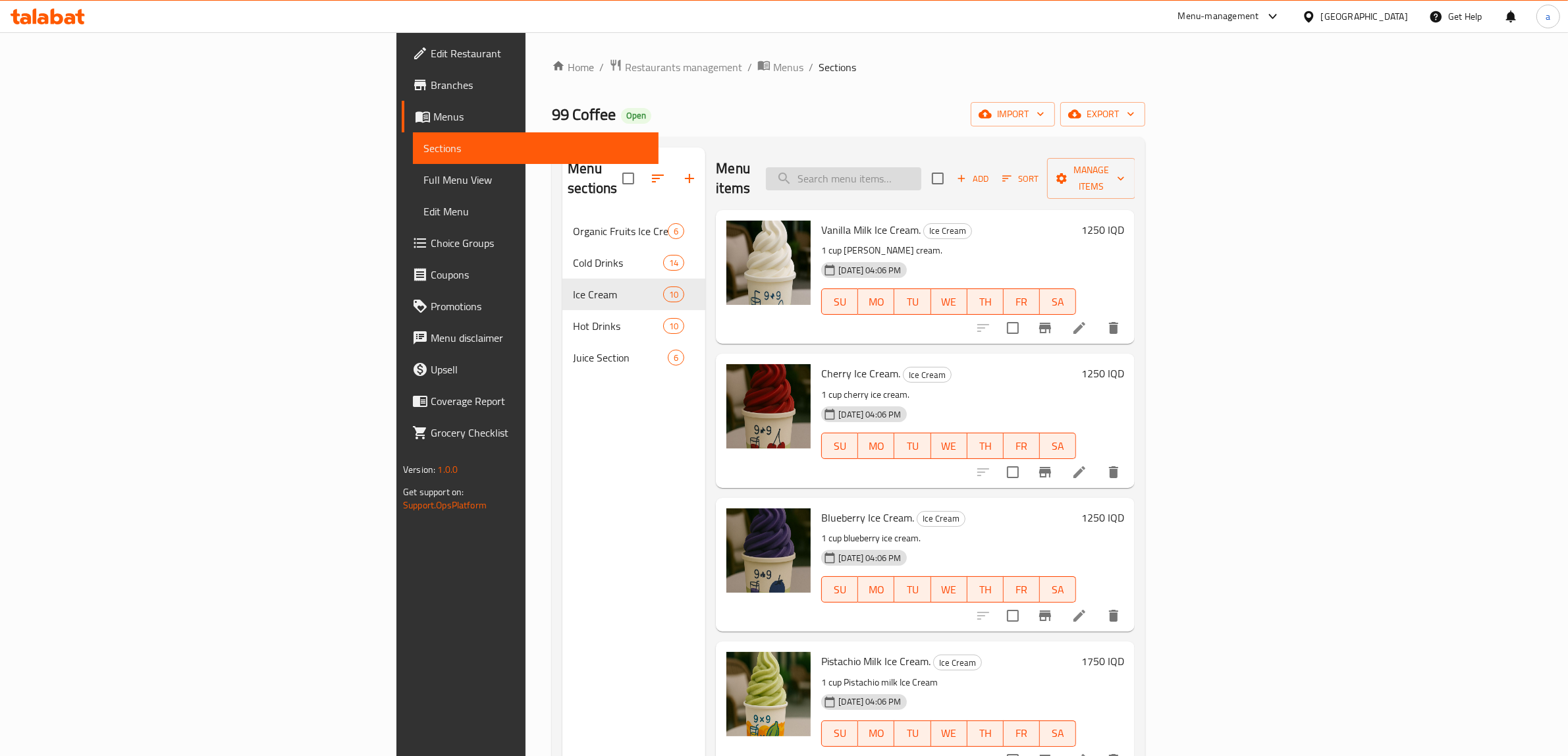
click at [921, 175] on input "search" at bounding box center [843, 179] width 156 height 23
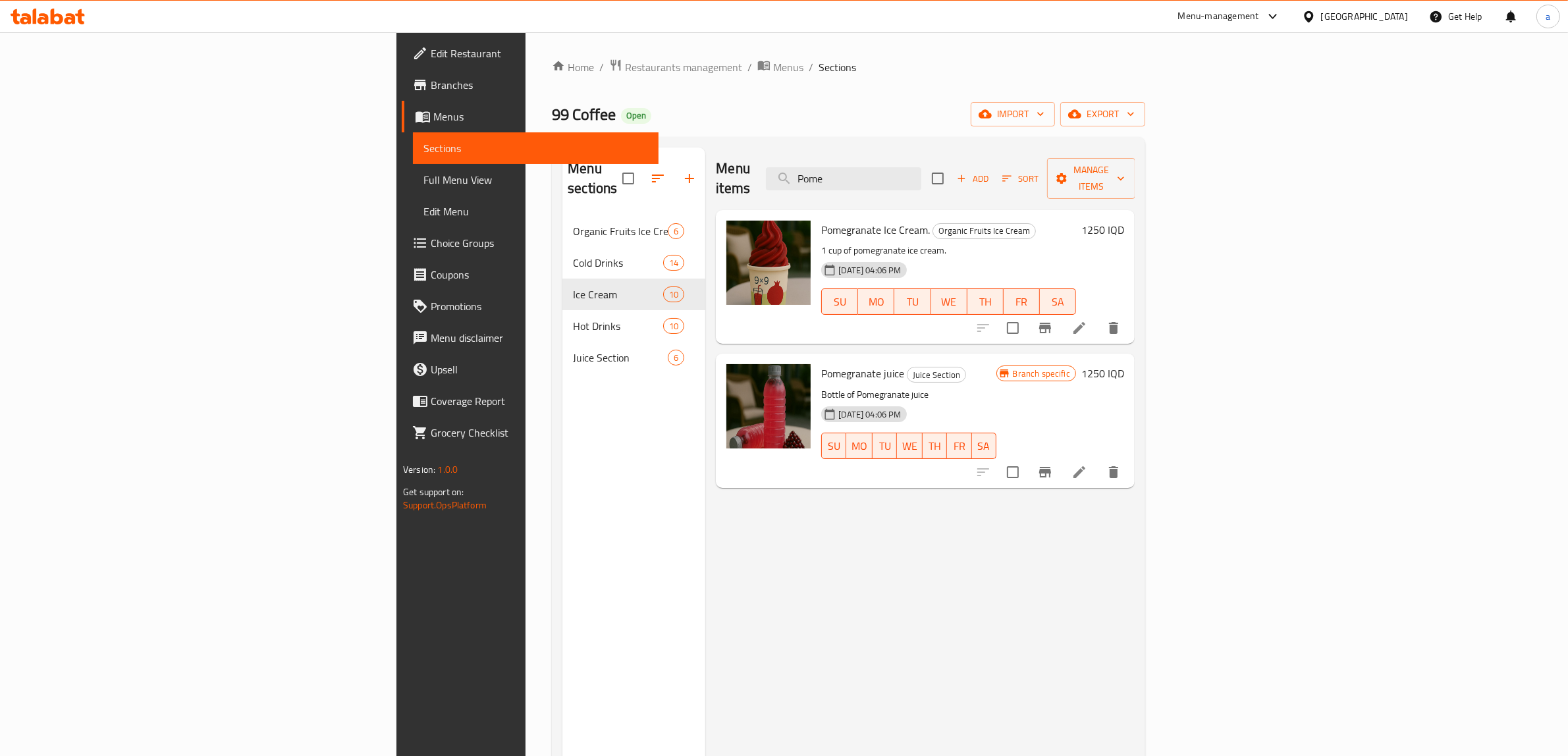
type input "Pome"
